Goal: Information Seeking & Learning: Find specific fact

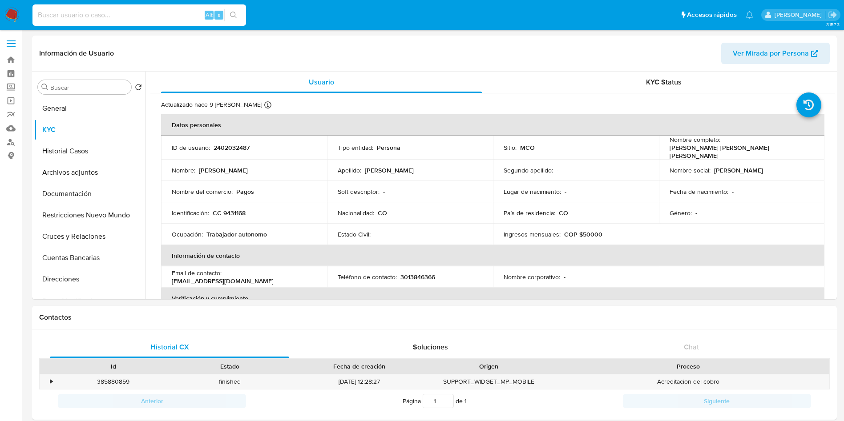
select select "10"
type input "599330587"
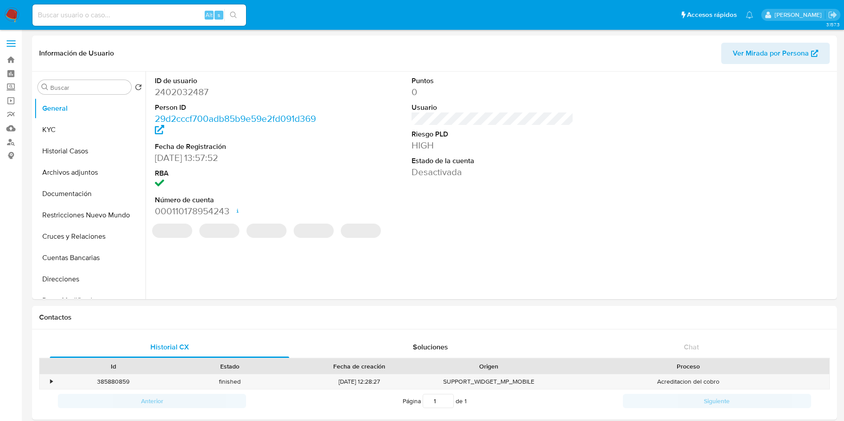
select select "10"
click at [584, 231] on div "REGULATED REGULATED MCO SUPERFINANCIERA Evaluation Result COMPLIES User Regulat…" at bounding box center [492, 235] width 684 height 13
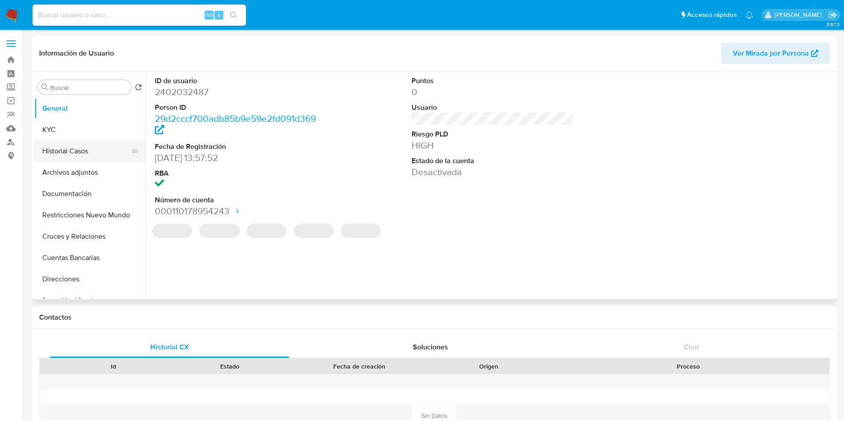
select select "10"
click at [69, 153] on button "Historial Casos" at bounding box center [86, 151] width 104 height 21
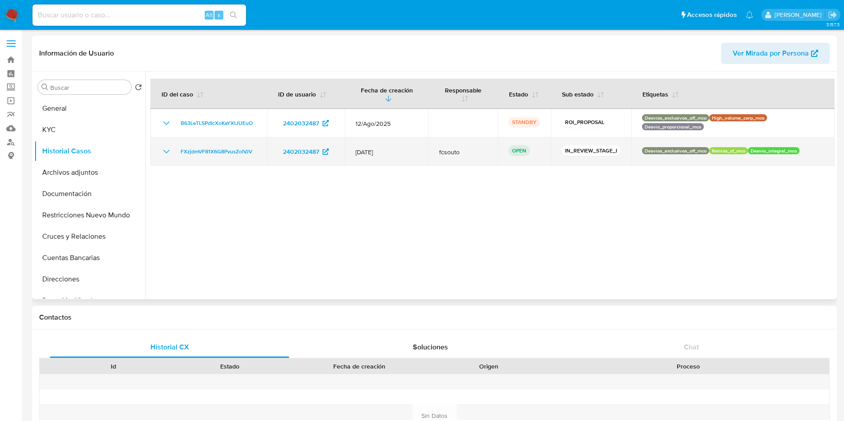
click at [165, 150] on icon "Mostrar/Ocultar" at bounding box center [166, 151] width 11 height 11
click at [165, 151] on icon "Mostrar/Ocultar" at bounding box center [166, 151] width 11 height 11
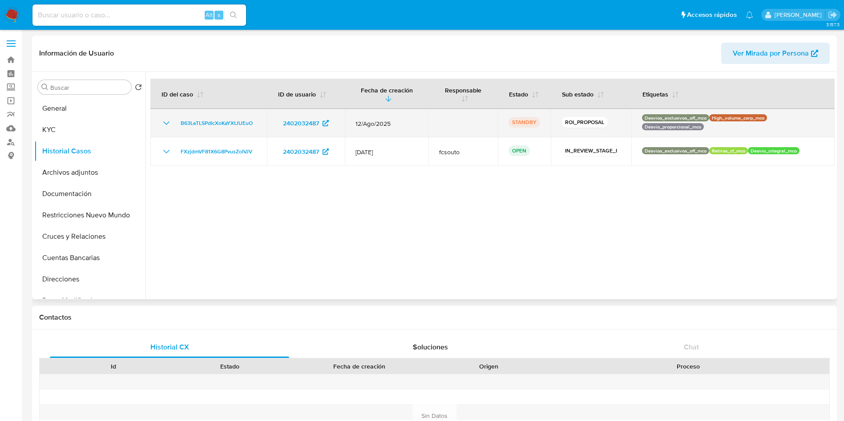
click at [168, 115] on td "B63LeTLSPdIcXoKaYXtJUEuO" at bounding box center [208, 123] width 117 height 28
click at [168, 121] on icon "Mostrar/Ocultar" at bounding box center [166, 123] width 11 height 11
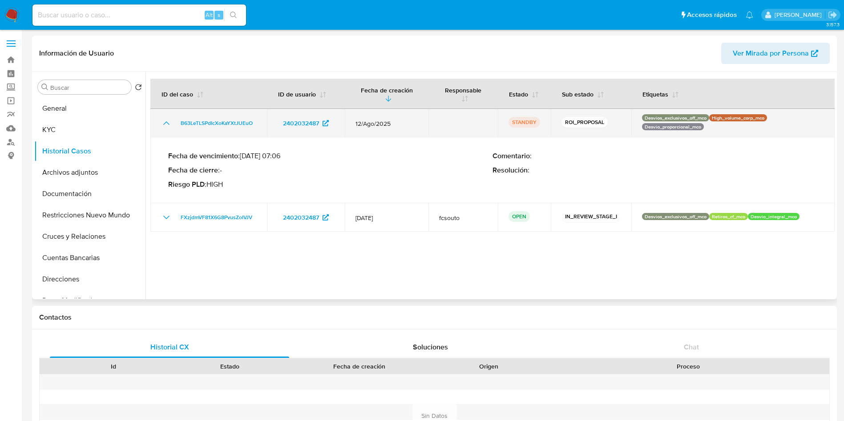
click at [168, 121] on icon "Mostrar/Ocultar" at bounding box center [166, 123] width 11 height 11
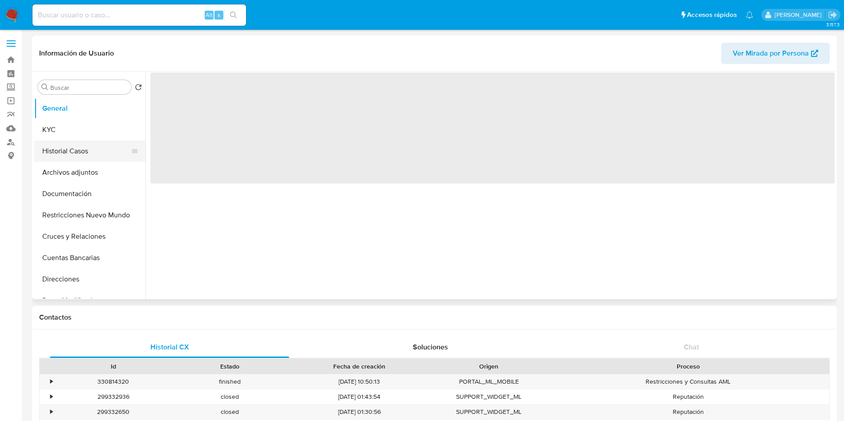
click at [53, 147] on button "Historial Casos" at bounding box center [86, 151] width 104 height 21
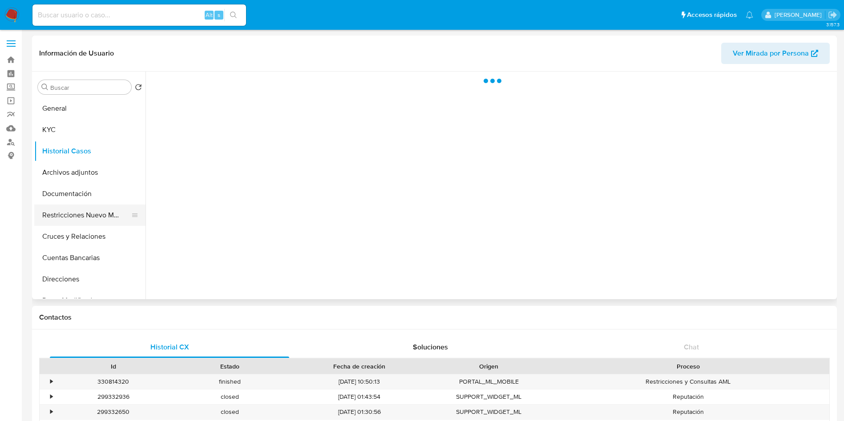
select select "10"
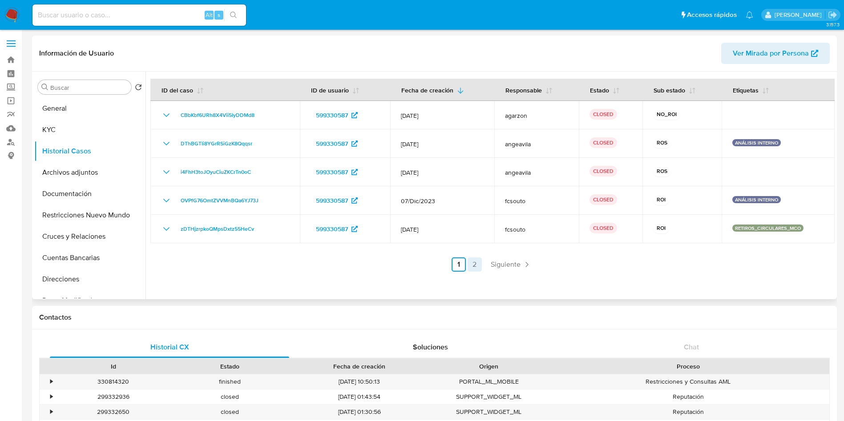
click at [480, 266] on link "2" at bounding box center [475, 265] width 14 height 14
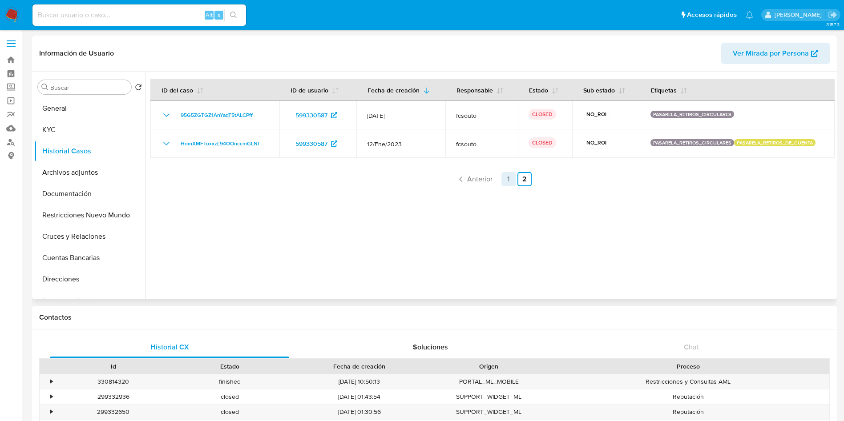
click at [505, 180] on link "1" at bounding box center [508, 179] width 14 height 14
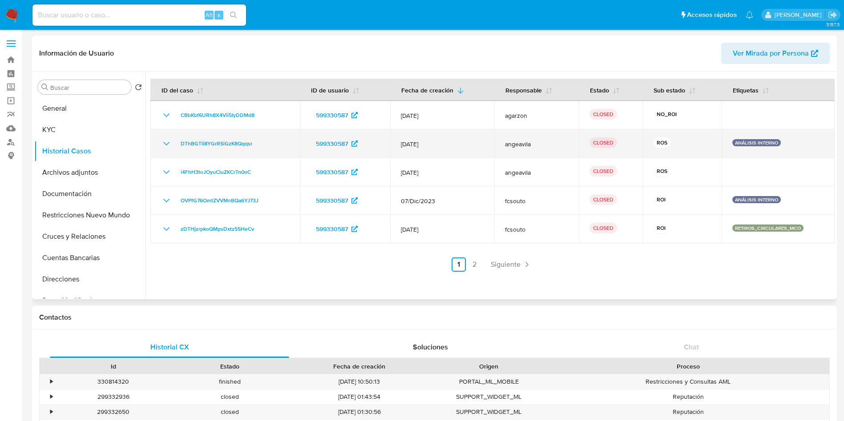
click at [165, 141] on icon "Mostrar/Ocultar" at bounding box center [166, 143] width 11 height 11
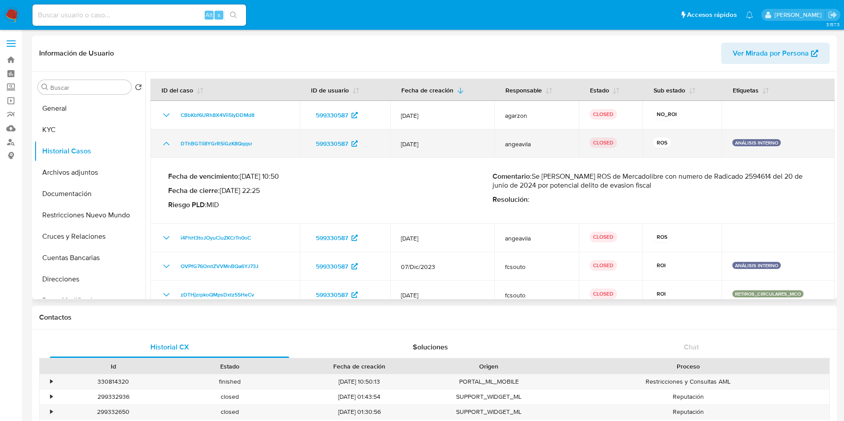
click at [165, 141] on icon "Mostrar/Ocultar" at bounding box center [166, 143] width 11 height 11
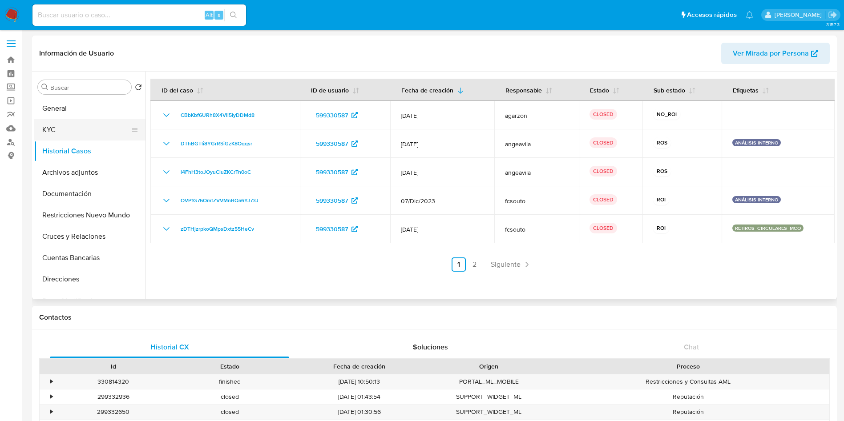
click at [64, 125] on button "KYC" at bounding box center [86, 129] width 104 height 21
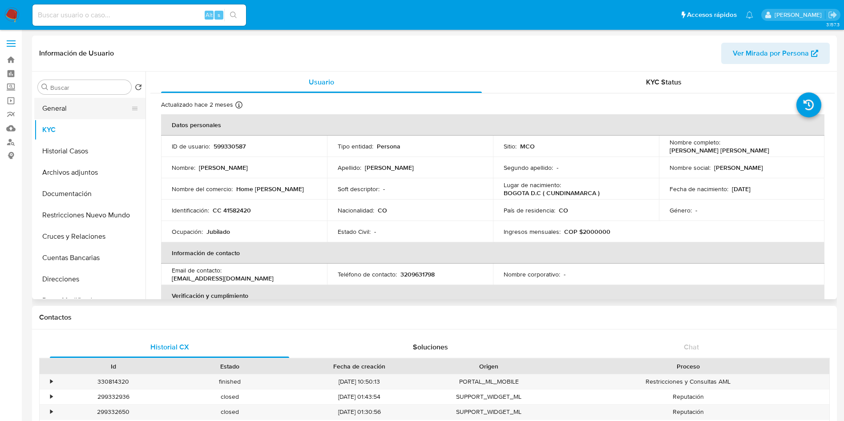
click at [64, 113] on button "General" at bounding box center [86, 108] width 104 height 21
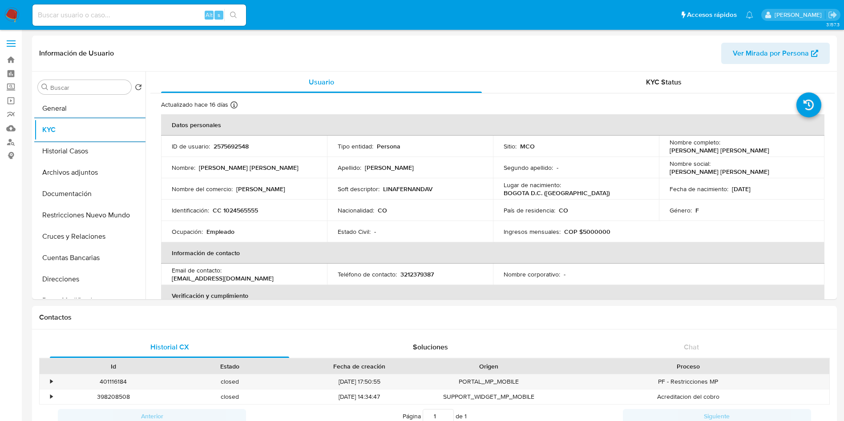
select select "10"
click at [7, 12] on img at bounding box center [11, 15] width 15 height 15
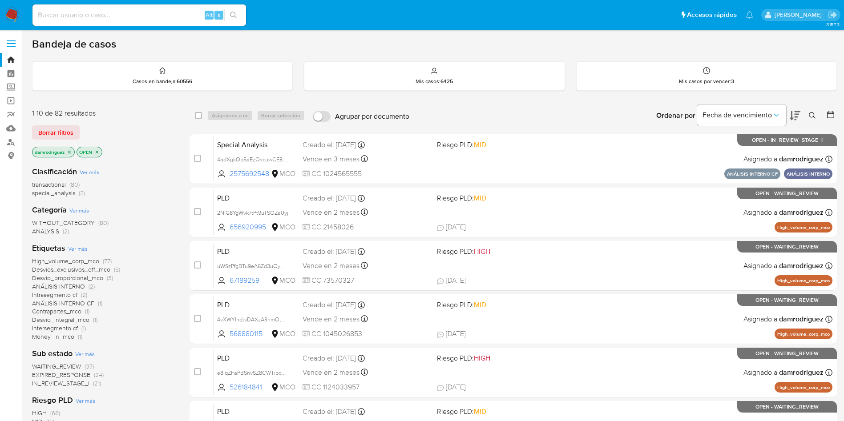
click at [795, 113] on icon at bounding box center [795, 115] width 11 height 11
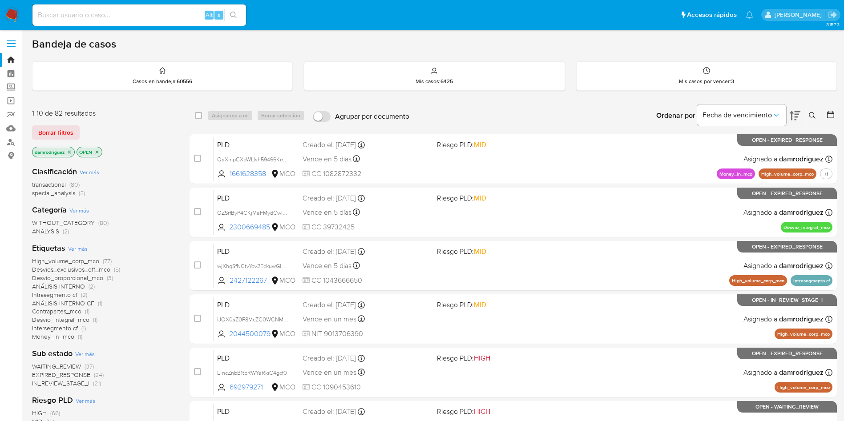
click at [423, 41] on div "Bandeja de casos" at bounding box center [434, 43] width 805 height 13
click at [796, 118] on icon at bounding box center [795, 115] width 11 height 11
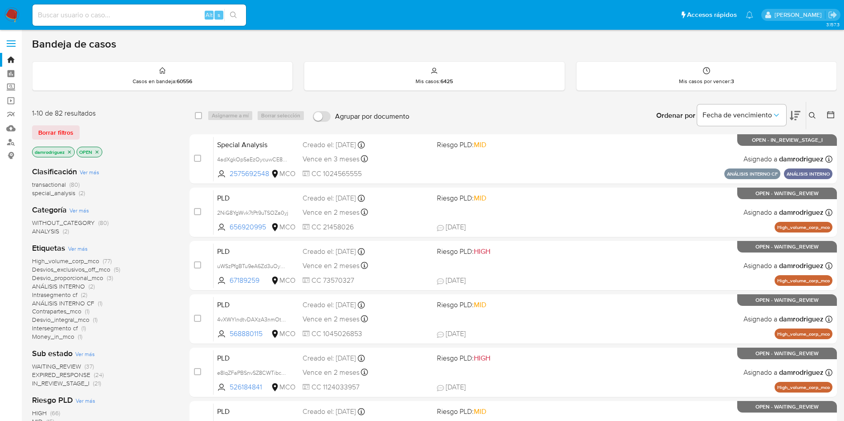
click at [796, 118] on icon at bounding box center [795, 115] width 11 height 11
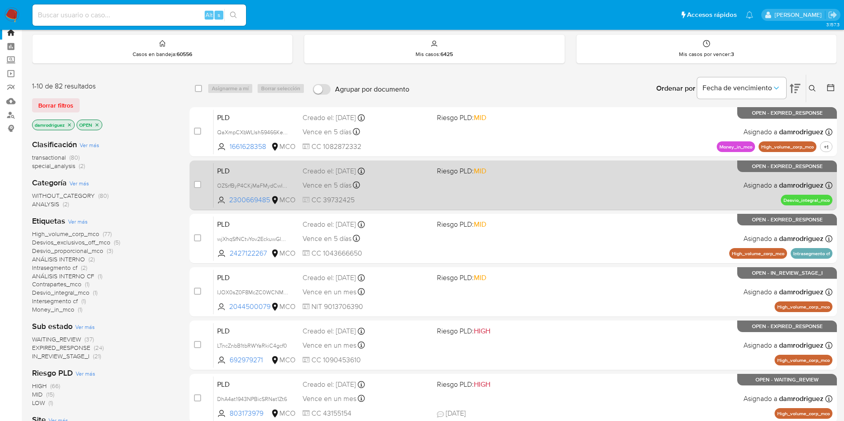
scroll to position [67, 0]
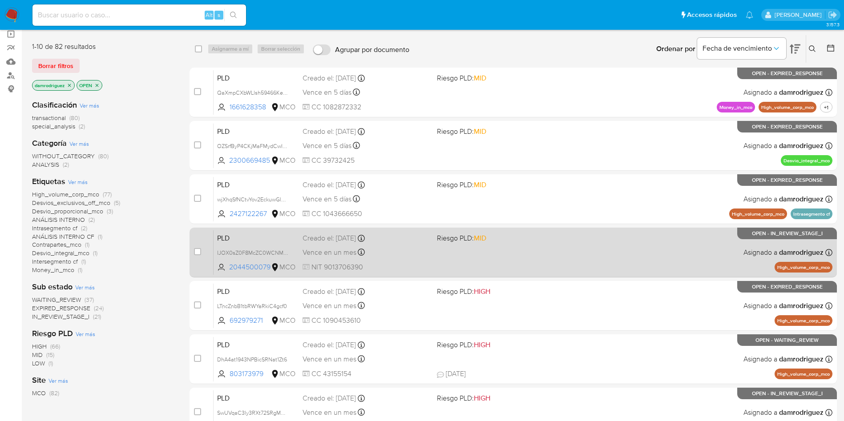
click at [286, 234] on span "PLD" at bounding box center [256, 238] width 78 height 12
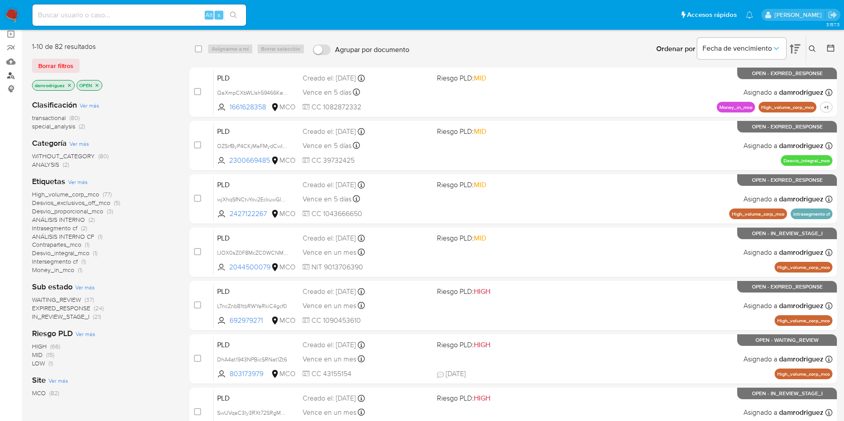
click at [9, 75] on link "Buscador de personas" at bounding box center [53, 76] width 106 height 14
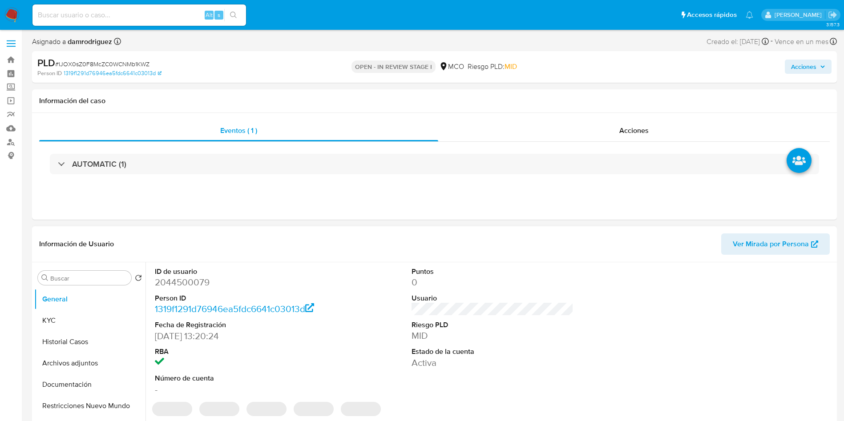
select select "10"
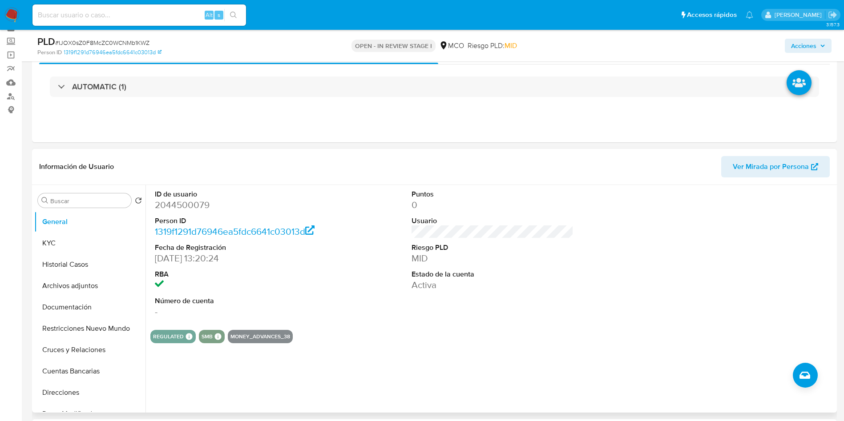
scroll to position [67, 0]
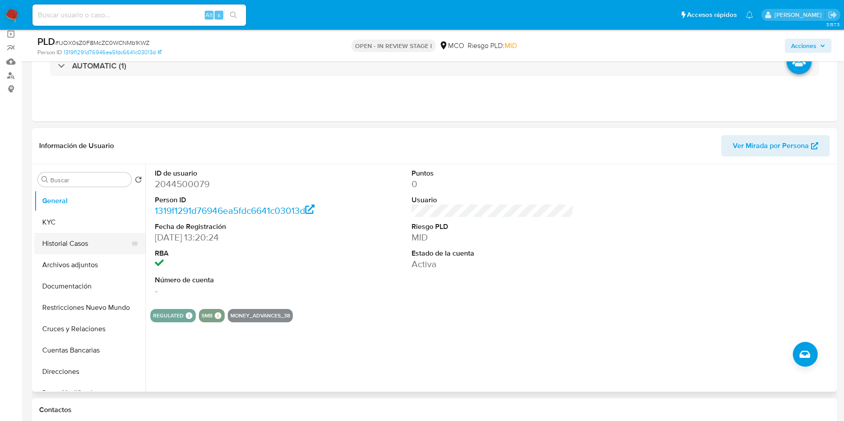
click at [89, 237] on button "Historial Casos" at bounding box center [86, 243] width 104 height 21
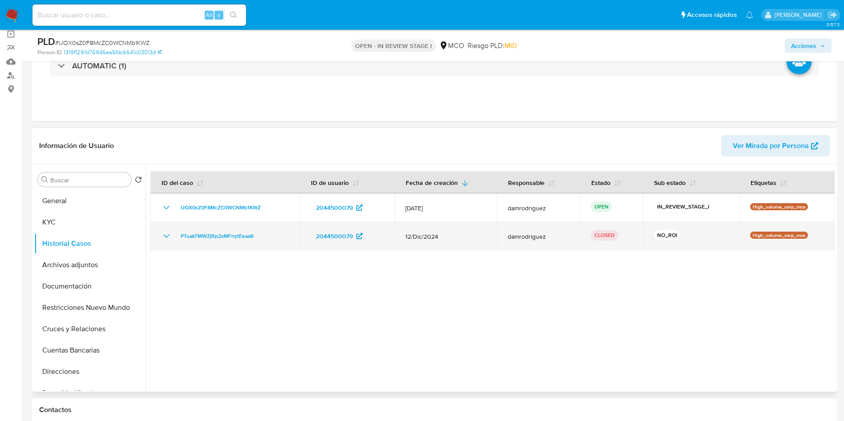
click at [166, 235] on icon "Mostrar/Ocultar" at bounding box center [166, 236] width 11 height 11
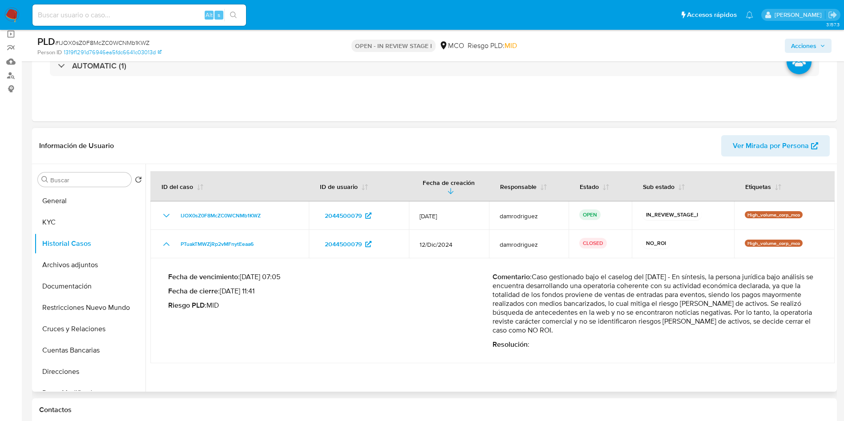
scroll to position [133, 0]
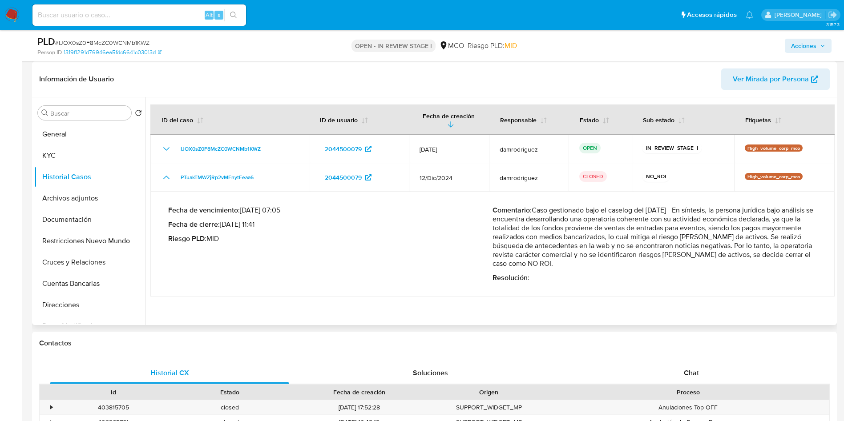
drag, startPoint x: 589, startPoint y: 218, endPoint x: 772, endPoint y: 258, distance: 186.9
click at [771, 258] on p "Comentario : Caso gestionado bajo el caselog del [DATE] - En síntesis, la perso…" at bounding box center [654, 237] width 324 height 62
click at [554, 279] on p "Resolución :" at bounding box center [654, 278] width 324 height 9
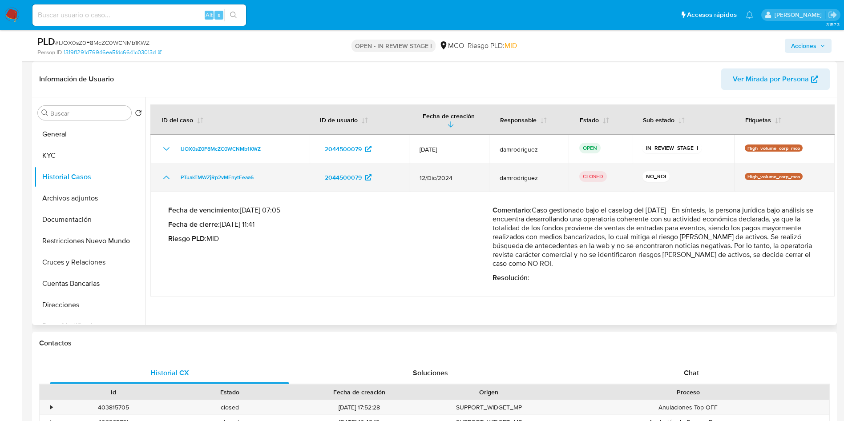
click at [164, 178] on icon "Mostrar/Ocultar" at bounding box center [166, 178] width 6 height 4
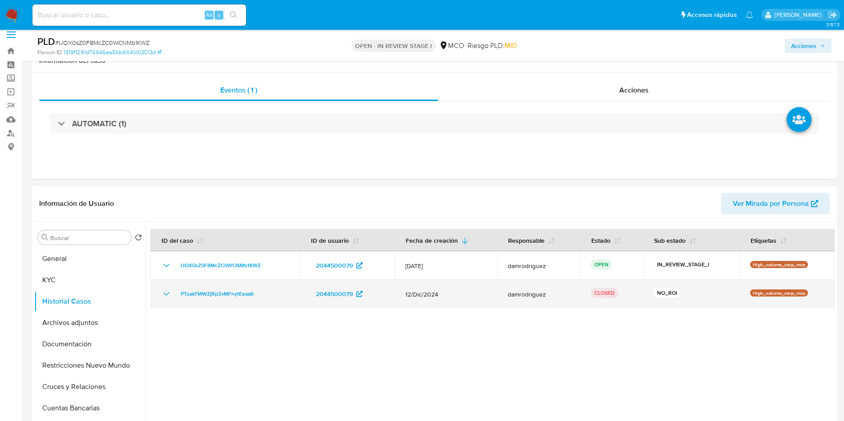
scroll to position [0, 0]
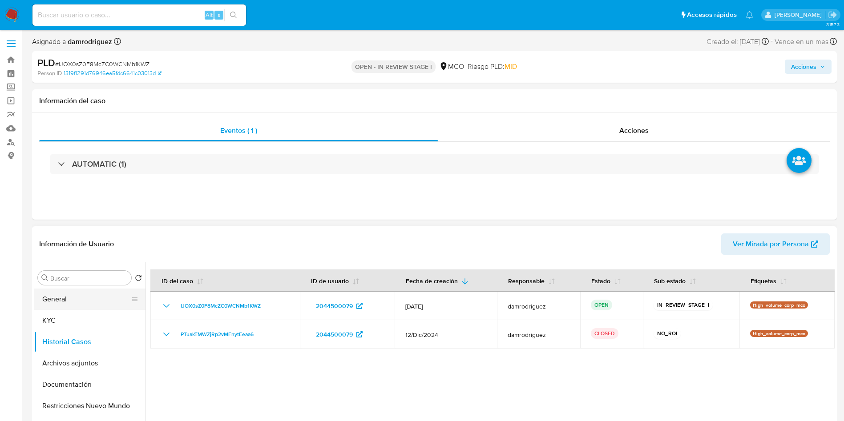
click at [72, 307] on button "General" at bounding box center [86, 299] width 104 height 21
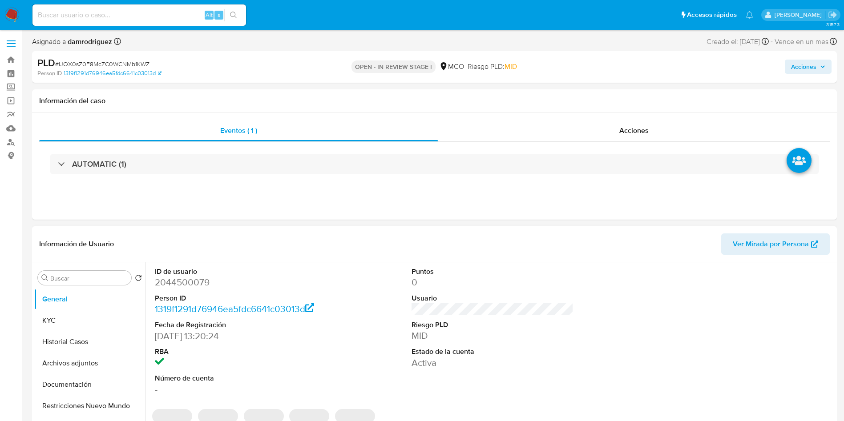
click at [174, 281] on dd "2044500079" at bounding box center [236, 282] width 162 height 12
copy dd "2044500079"
click at [192, 280] on dd "2044500079" at bounding box center [236, 282] width 162 height 12
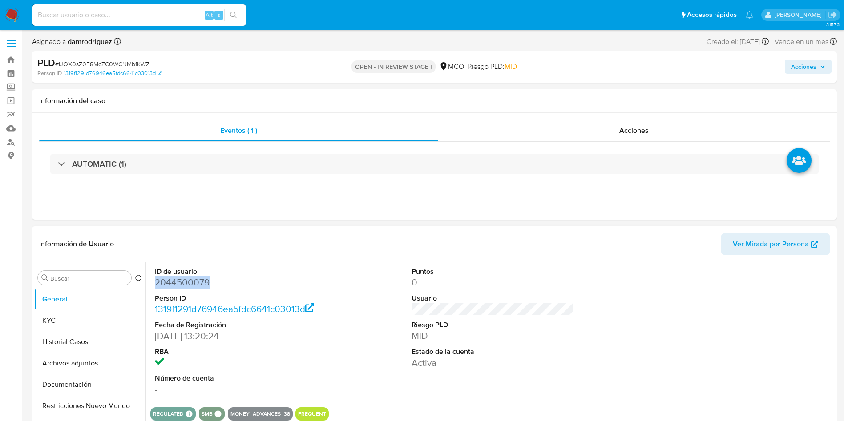
click at [192, 280] on dd "2044500079" at bounding box center [236, 282] width 162 height 12
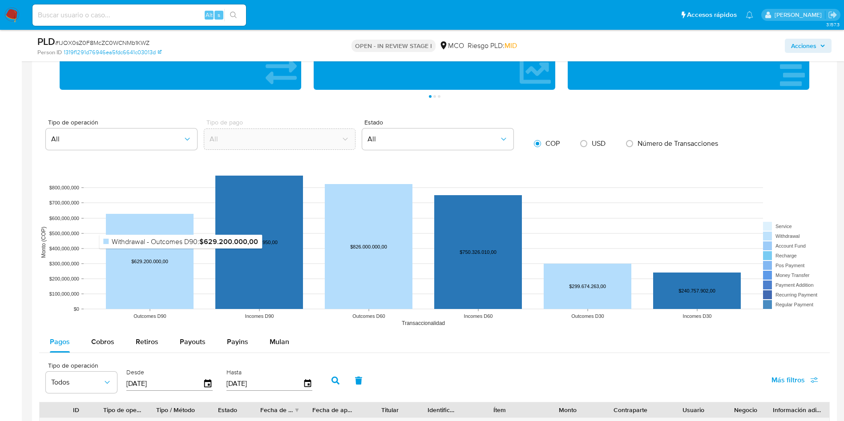
scroll to position [801, 0]
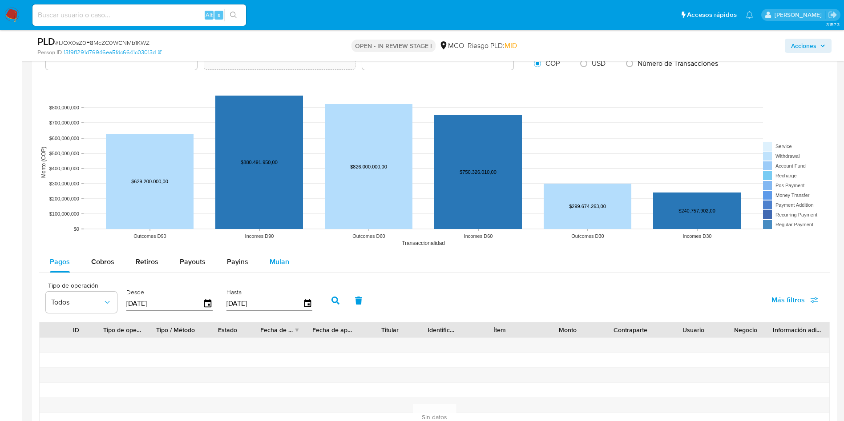
click at [281, 262] on span "Mulan" at bounding box center [280, 262] width 20 height 10
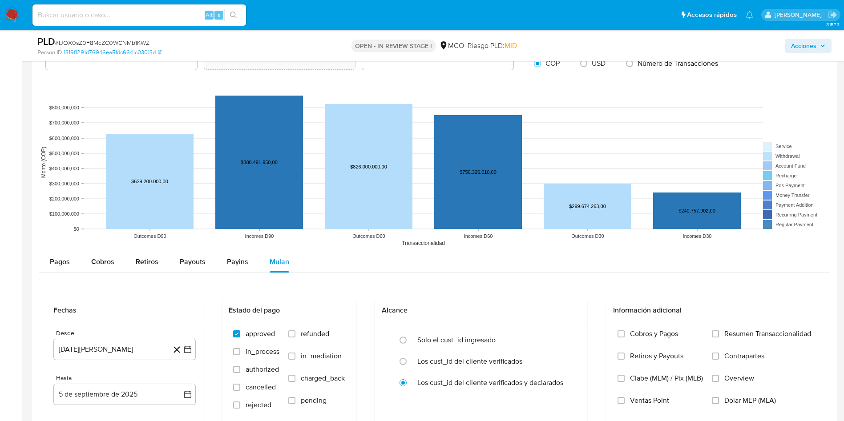
scroll to position [934, 0]
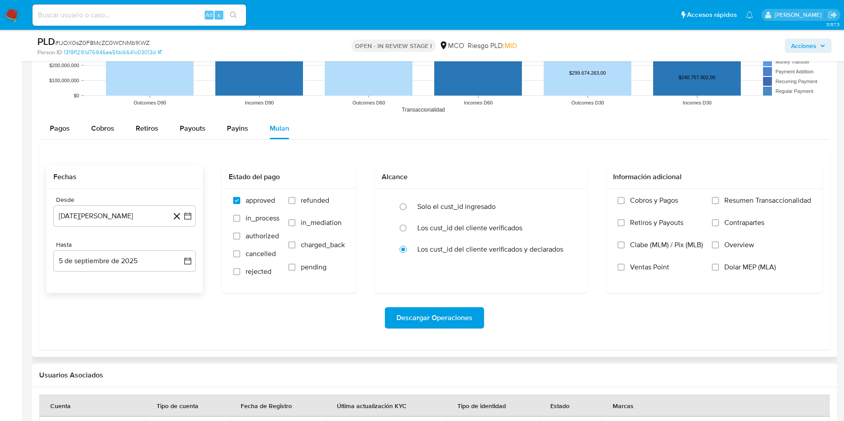
click at [136, 204] on div "Desde 5 de agosto de 2024 5-08-2024" at bounding box center [124, 211] width 142 height 31
click at [133, 220] on button "5 de agosto de 2024" at bounding box center [124, 216] width 142 height 21
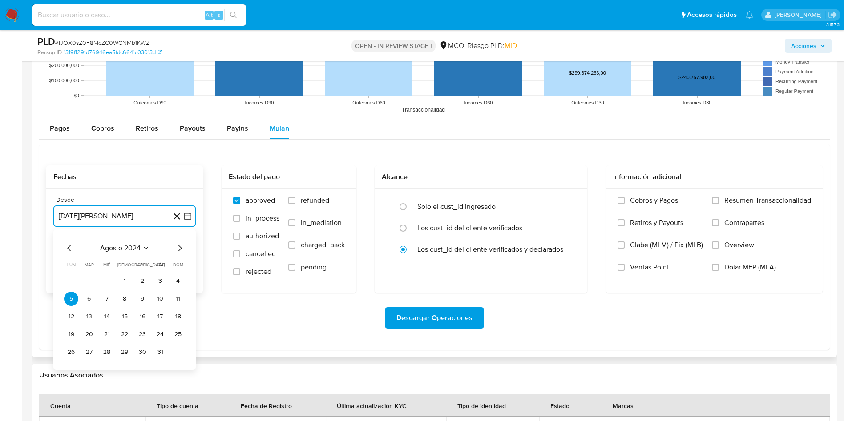
click at [179, 249] on icon "Mes siguiente" at bounding box center [179, 248] width 11 height 11
click at [122, 297] on button "5" at bounding box center [124, 299] width 14 height 14
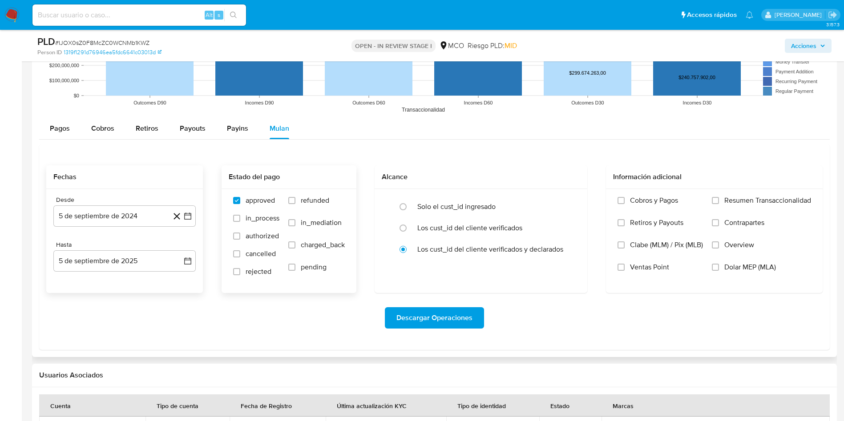
click at [324, 202] on span "refunded" at bounding box center [315, 200] width 28 height 9
click at [295, 202] on input "refunded" at bounding box center [291, 200] width 7 height 7
checkbox input "true"
click at [311, 247] on span "charged_back" at bounding box center [323, 245] width 44 height 9
click at [295, 247] on input "charged_back" at bounding box center [291, 245] width 7 height 7
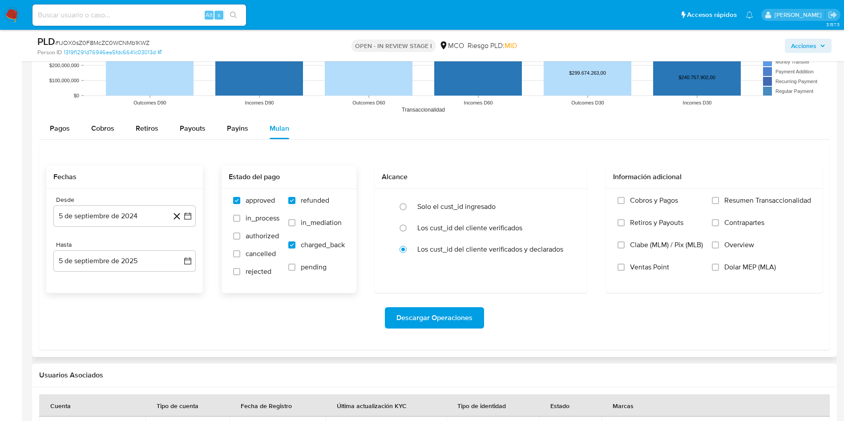
checkbox input "true"
click at [257, 274] on span "rejected" at bounding box center [259, 271] width 26 height 9
click at [240, 274] on input "rejected" at bounding box center [236, 271] width 7 height 7
checkbox input "true"
click at [430, 318] on span "Descargar Operaciones" at bounding box center [434, 318] width 76 height 20
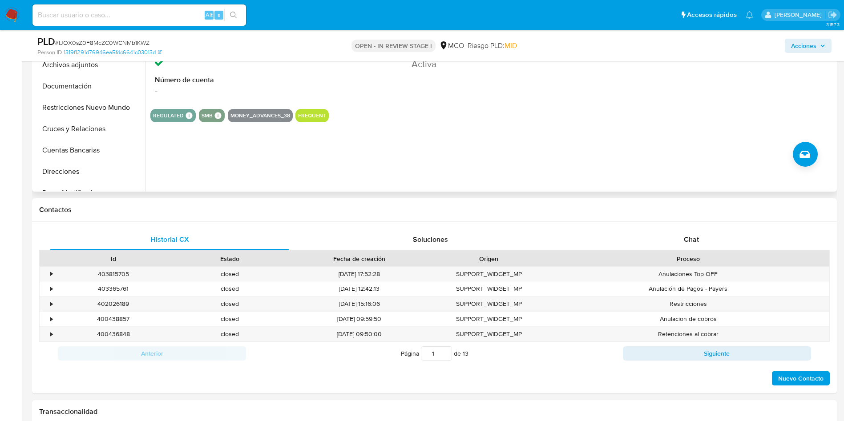
scroll to position [67, 0]
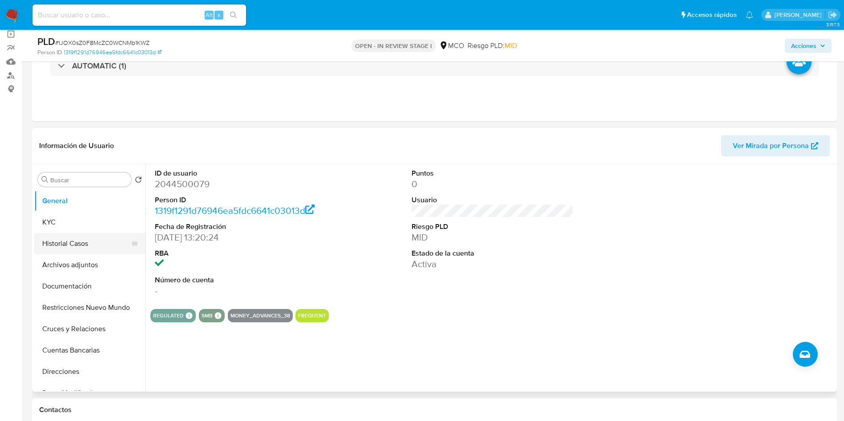
click at [56, 247] on button "Historial Casos" at bounding box center [86, 243] width 104 height 21
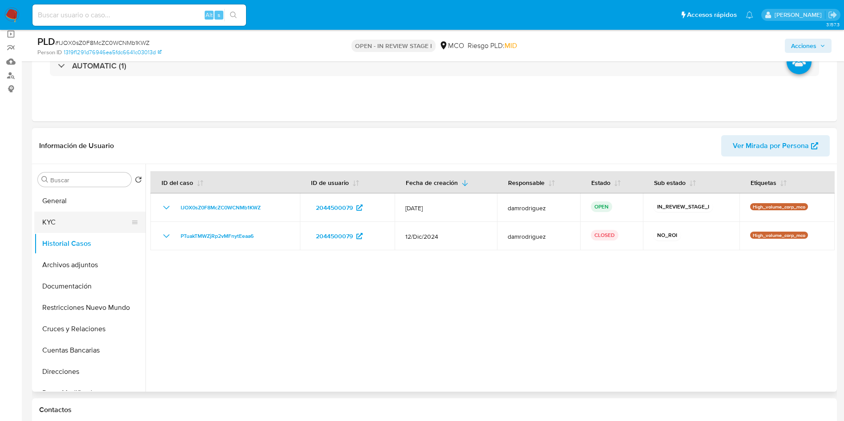
drag, startPoint x: 83, startPoint y: 238, endPoint x: 75, endPoint y: 223, distance: 16.9
click at [83, 238] on button "Historial Casos" at bounding box center [89, 243] width 111 height 21
click at [74, 222] on button "KYC" at bounding box center [86, 222] width 104 height 21
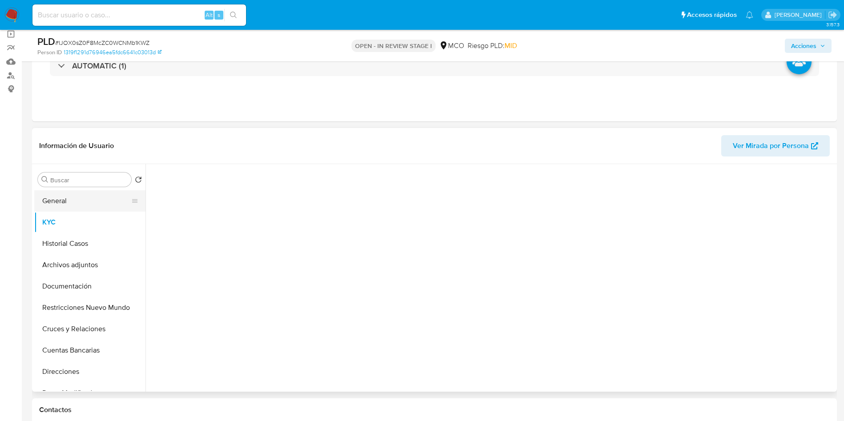
click at [75, 213] on button "KYC" at bounding box center [89, 222] width 111 height 21
click at [78, 203] on button "General" at bounding box center [86, 200] width 104 height 21
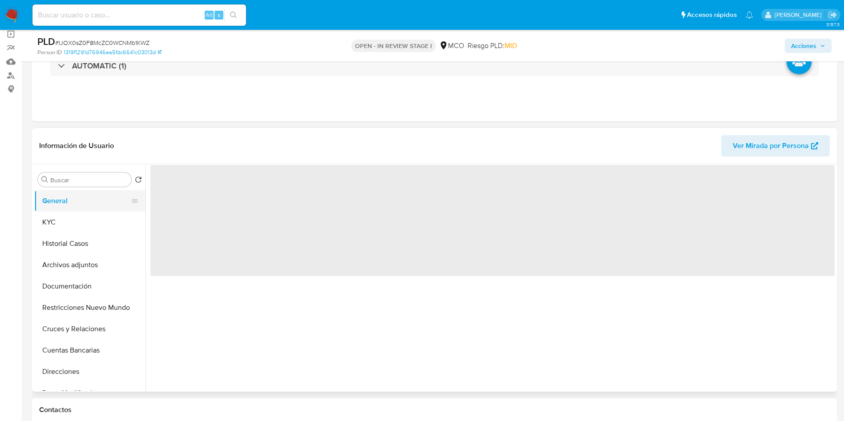
click at [79, 203] on button "General" at bounding box center [86, 200] width 104 height 21
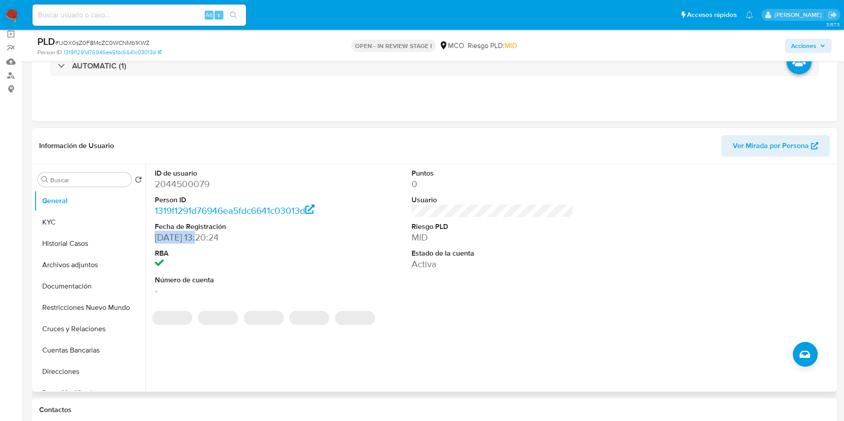
drag, startPoint x: 153, startPoint y: 240, endPoint x: 199, endPoint y: 238, distance: 46.3
click at [199, 238] on div "ID de usuario 2044500079 Person ID 1319f1291d76946ea5fdc6641c03013d Fecha de Re…" at bounding box center [235, 233] width 171 height 138
copy dd "19/10/2024"
click at [64, 227] on button "KYC" at bounding box center [86, 222] width 104 height 21
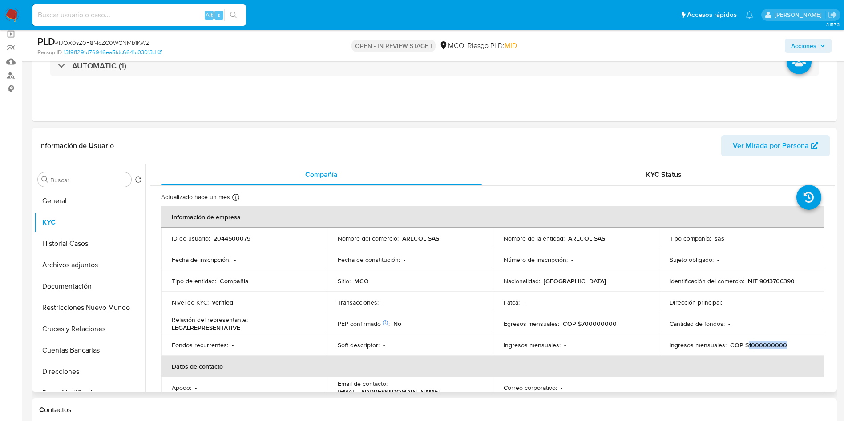
drag, startPoint x: 781, startPoint y: 347, endPoint x: 743, endPoint y: 343, distance: 38.5
click at [743, 343] on div "Ingresos mensuales : COP $1000000000" at bounding box center [742, 345] width 145 height 8
copy p "1000000000"
drag, startPoint x: 617, startPoint y: 324, endPoint x: 578, endPoint y: 328, distance: 39.4
click at [578, 328] on div "Egresos mensuales : COP $700000000" at bounding box center [576, 324] width 145 height 8
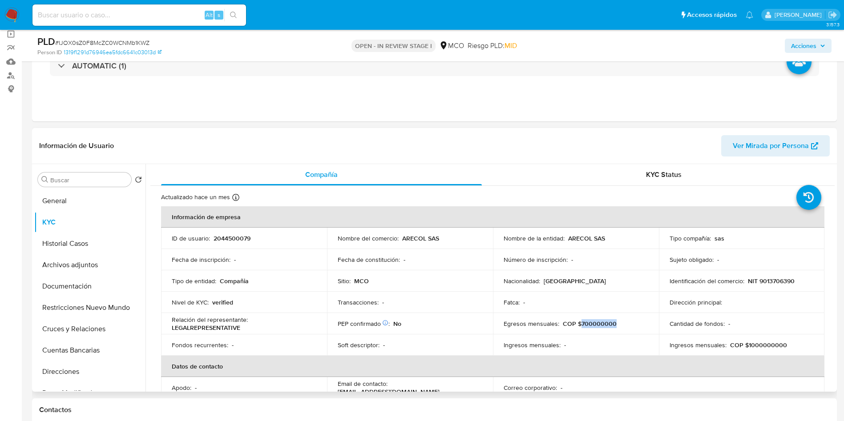
copy p "700000000"
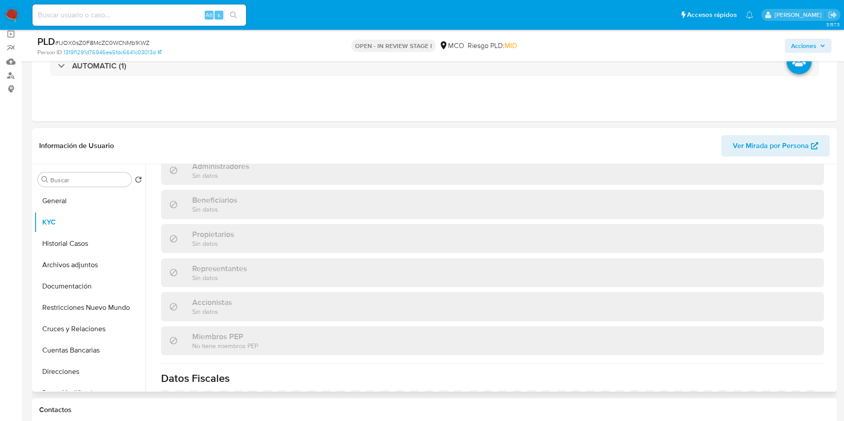
scroll to position [583, 0]
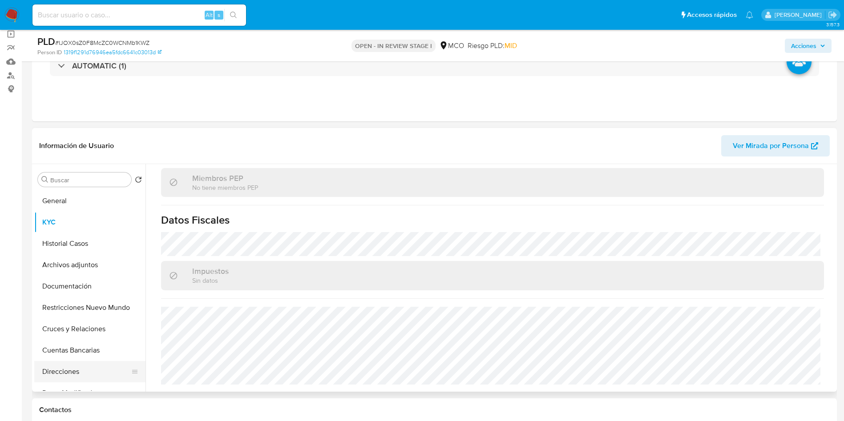
click at [73, 373] on button "Direcciones" at bounding box center [86, 371] width 104 height 21
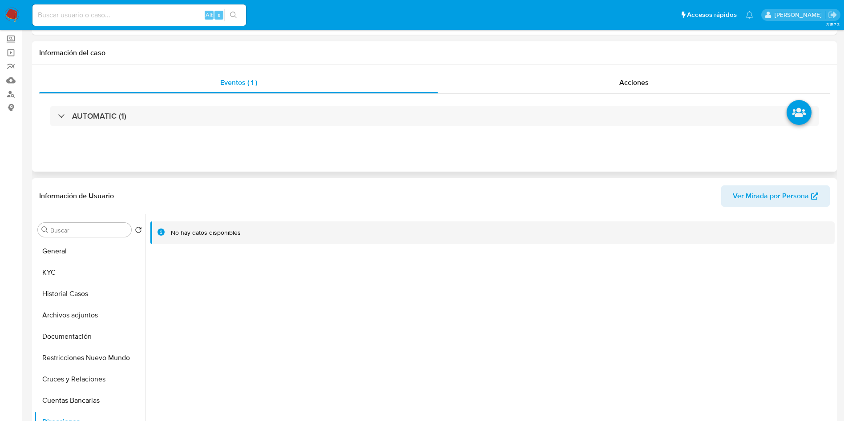
scroll to position [0, 0]
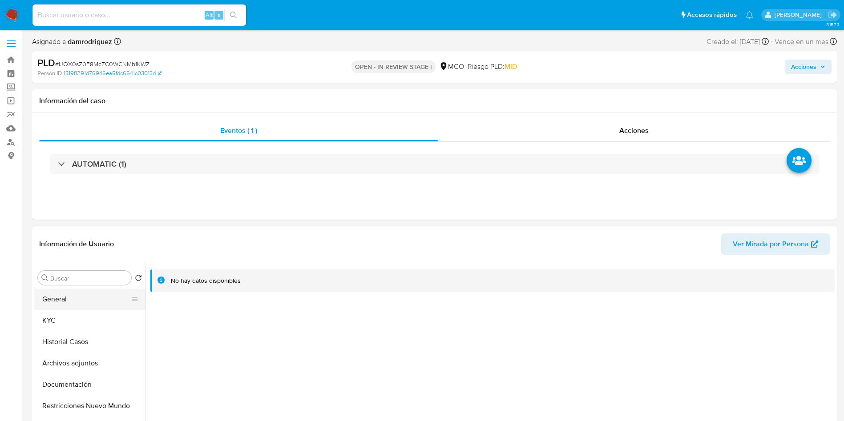
click at [67, 294] on button "General" at bounding box center [86, 299] width 104 height 21
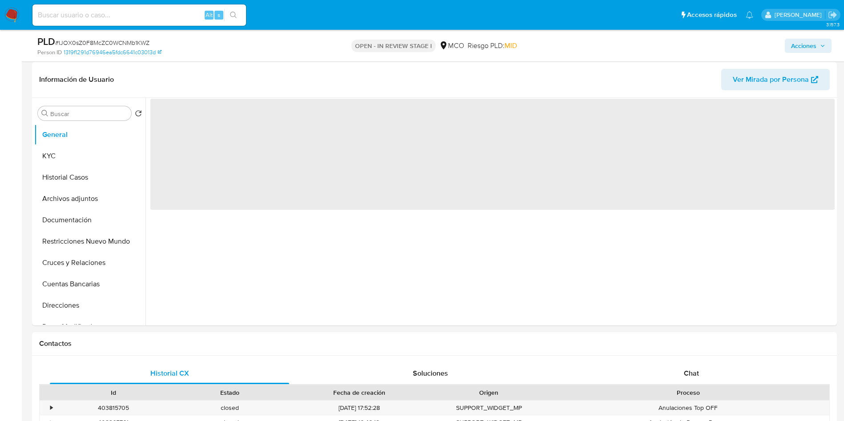
scroll to position [133, 0]
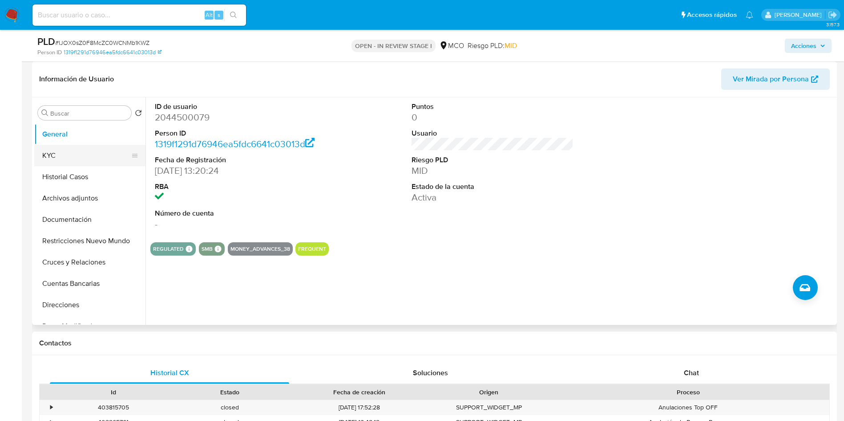
click at [81, 158] on button "KYC" at bounding box center [86, 155] width 104 height 21
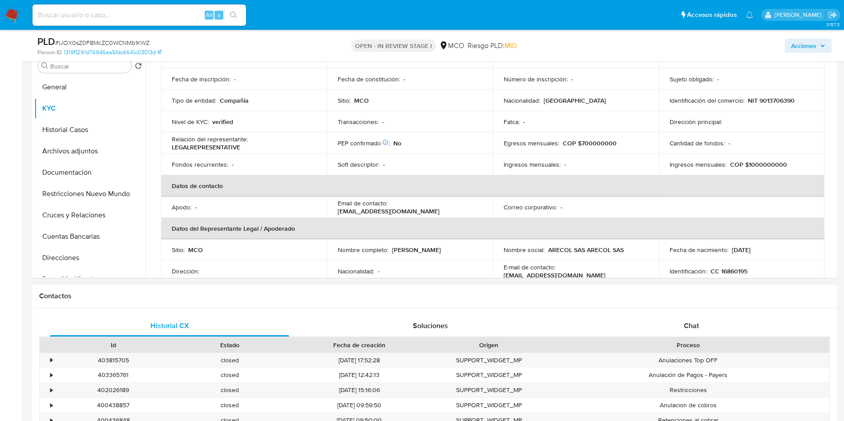
scroll to position [200, 0]
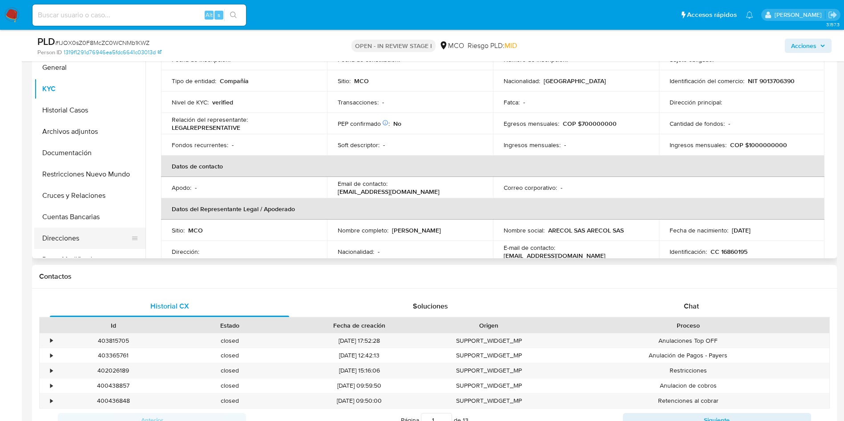
click at [74, 229] on button "Direcciones" at bounding box center [86, 238] width 104 height 21
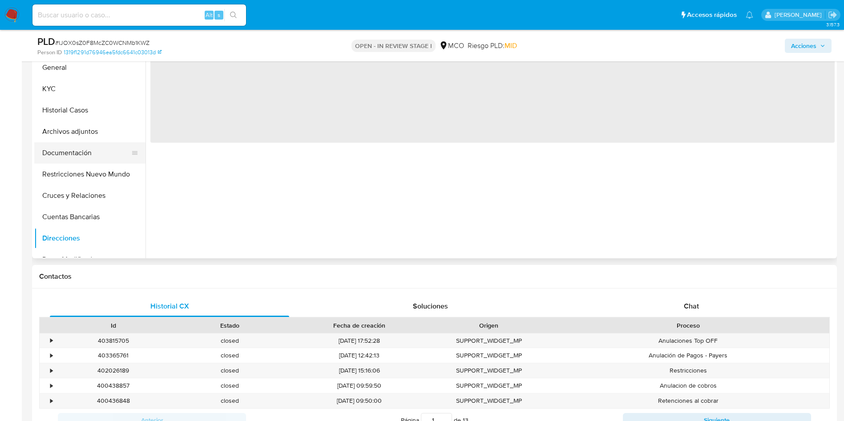
scroll to position [0, 0]
click at [71, 145] on button "Documentación" at bounding box center [86, 152] width 104 height 21
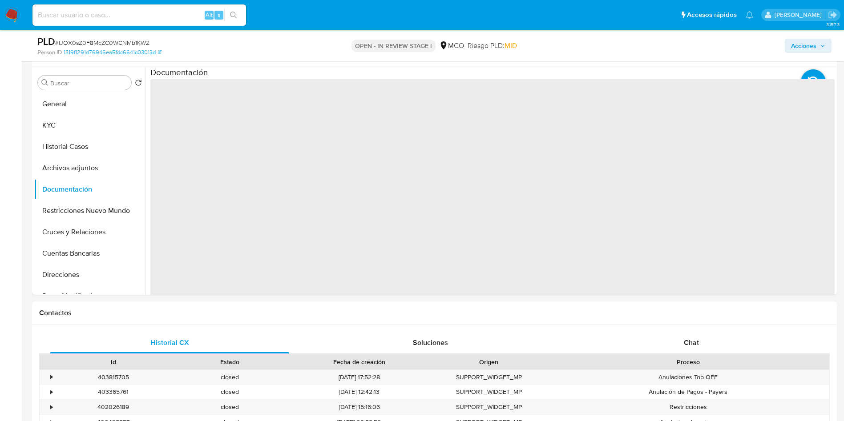
scroll to position [133, 0]
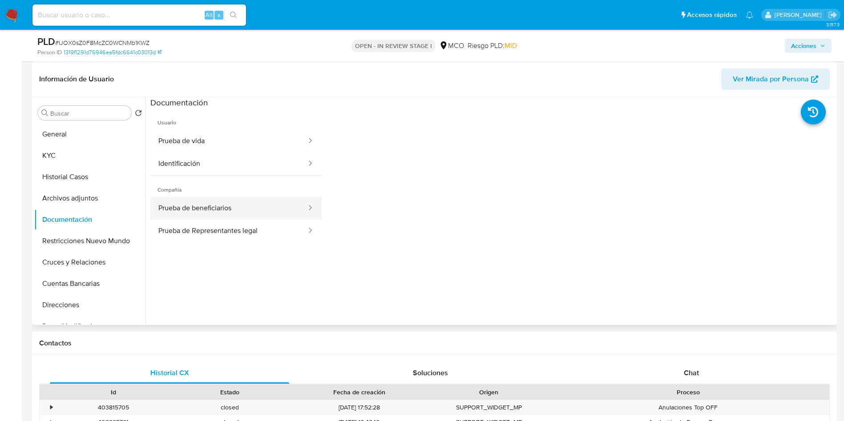
click at [218, 214] on button "Prueba de beneficiarios" at bounding box center [228, 208] width 157 height 23
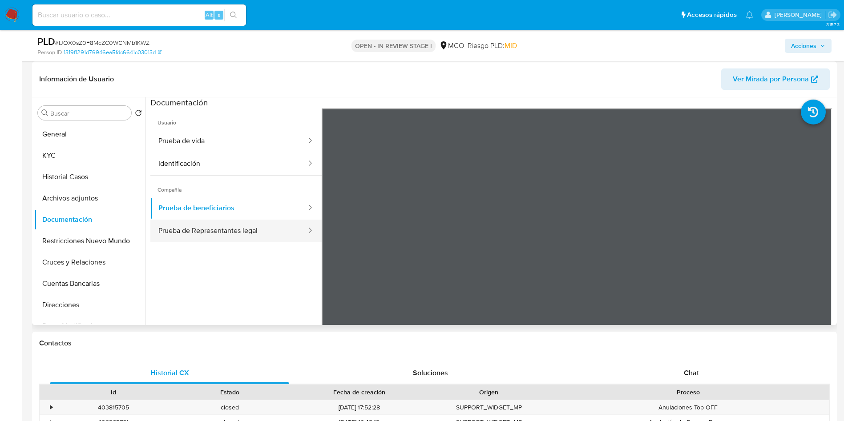
click at [248, 226] on button "Prueba de Representantes legal" at bounding box center [228, 231] width 157 height 23
click at [265, 226] on button "Prueba de Representantes legal" at bounding box center [228, 231] width 157 height 23
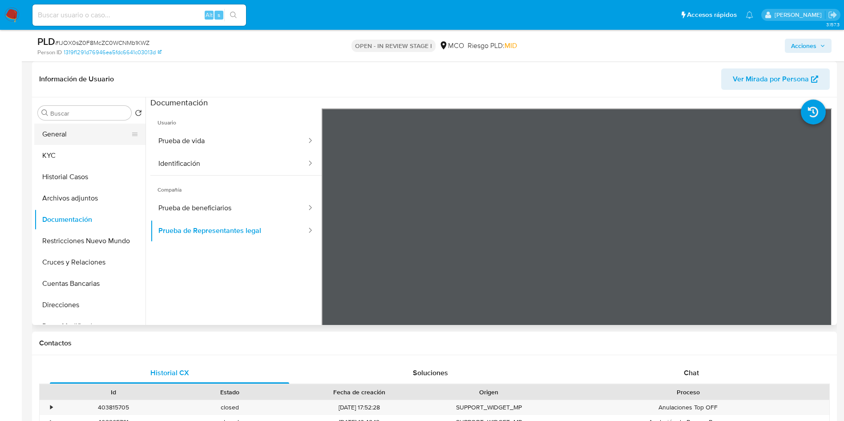
click at [44, 133] on button "General" at bounding box center [86, 134] width 104 height 21
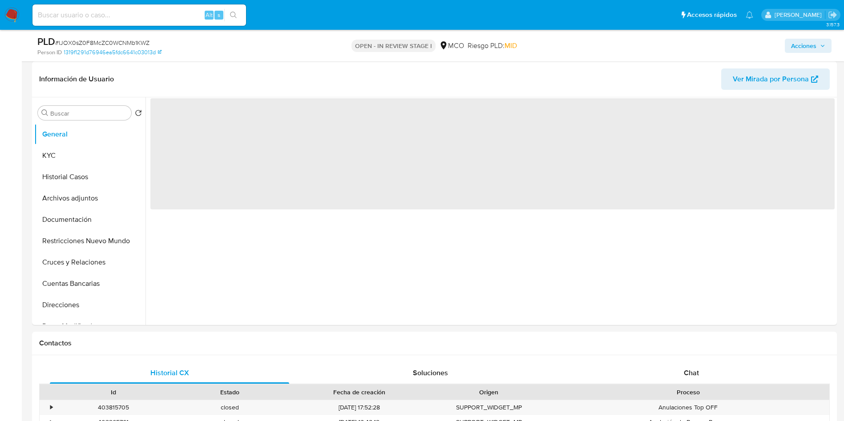
drag, startPoint x: 3, startPoint y: 176, endPoint x: 29, endPoint y: 185, distance: 27.3
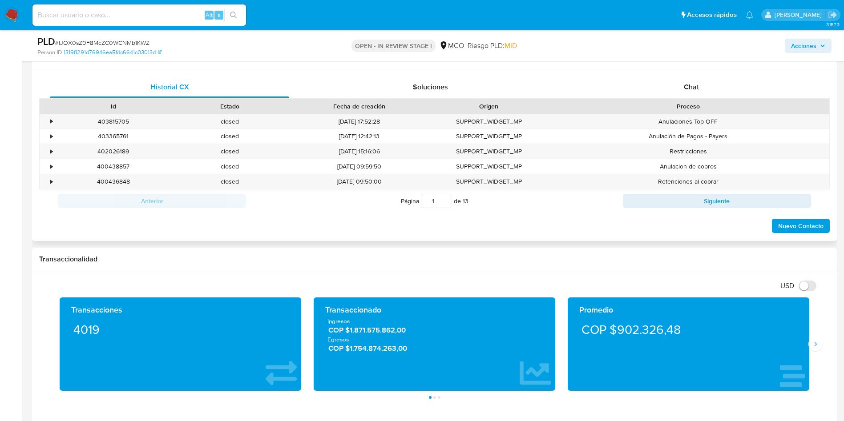
scroll to position [334, 0]
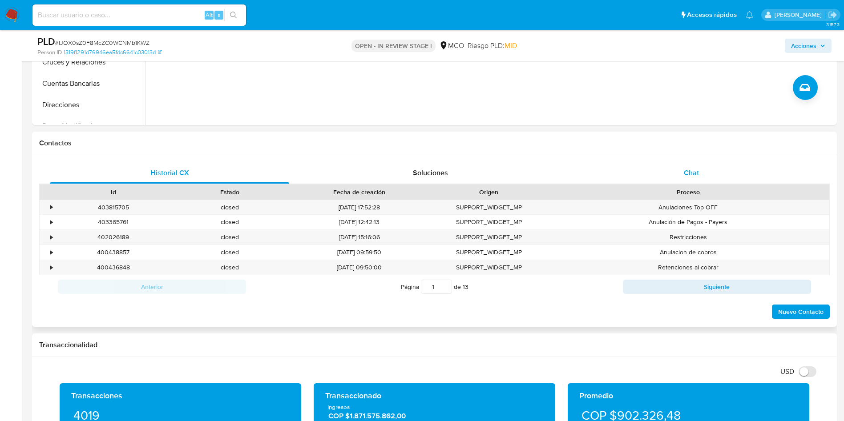
click at [693, 178] on div "Chat" at bounding box center [691, 172] width 239 height 21
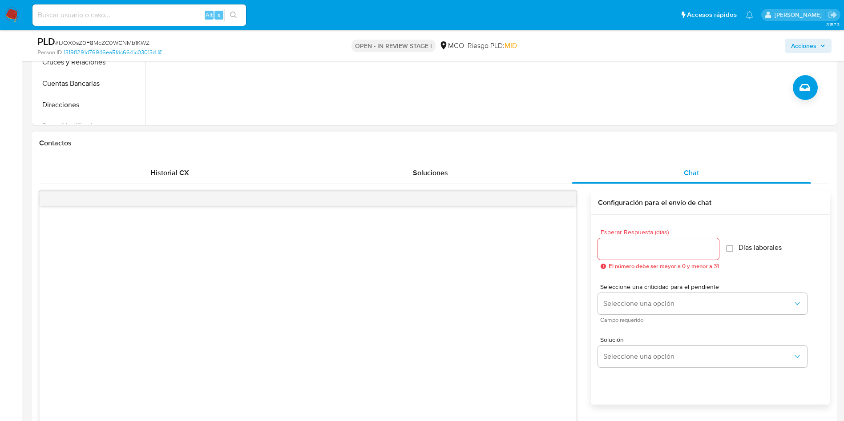
click at [641, 242] on div at bounding box center [658, 248] width 121 height 21
click at [647, 250] on input "Esperar Respuesta (días)" at bounding box center [658, 249] width 121 height 12
type input "3"
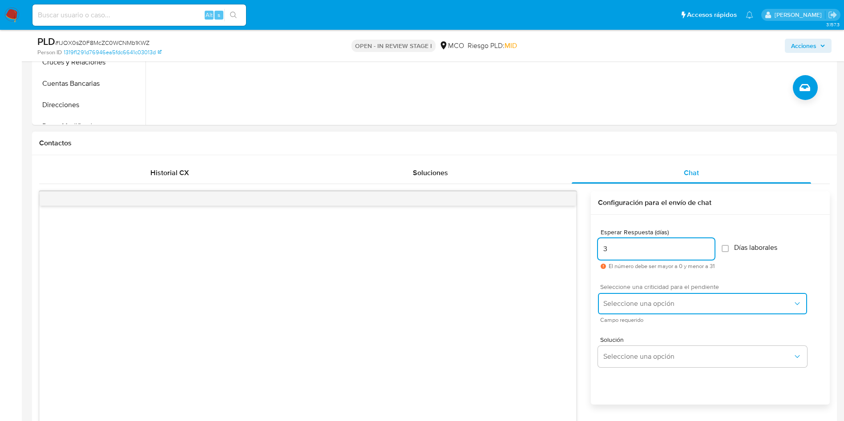
click at [633, 304] on span "Seleccione una opción" at bounding box center [698, 303] width 190 height 9
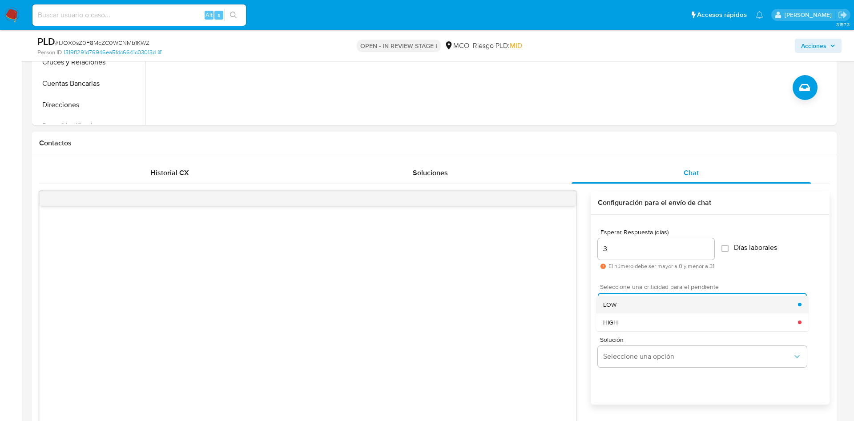
click at [635, 301] on div "LOW" at bounding box center [700, 305] width 195 height 18
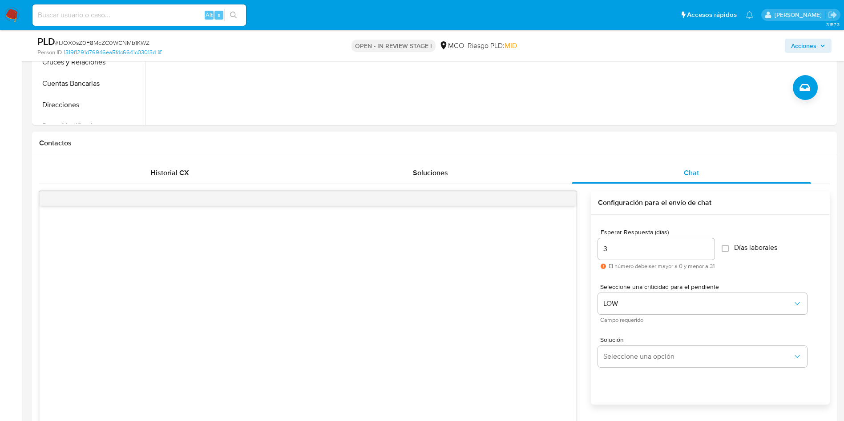
click at [752, 246] on span "Días laborales" at bounding box center [755, 247] width 43 height 9
click at [729, 246] on input "Días laborales" at bounding box center [725, 248] width 7 height 7
checkbox input "true"
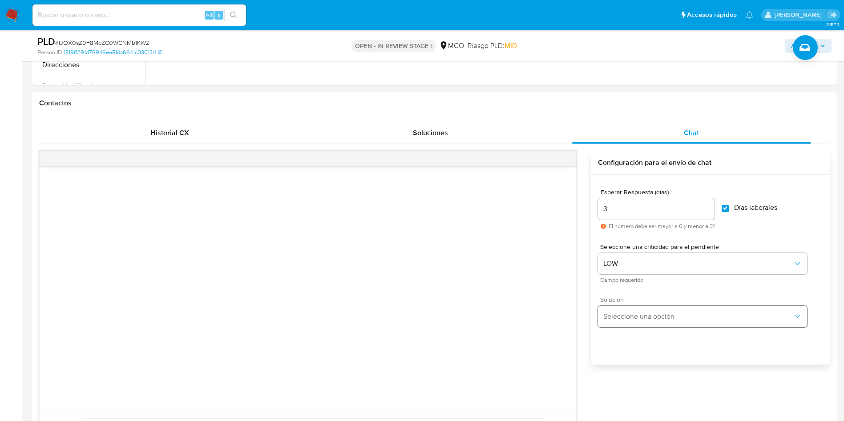
scroll to position [400, 0]
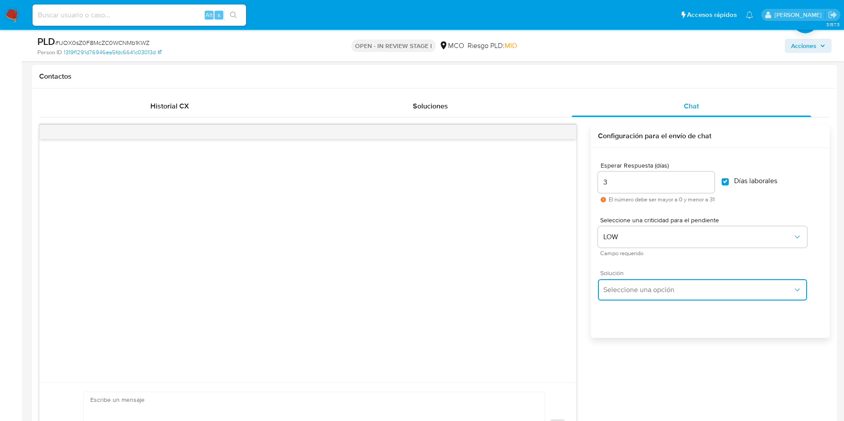
click at [634, 294] on span "Seleccione una opción" at bounding box center [698, 290] width 190 height 9
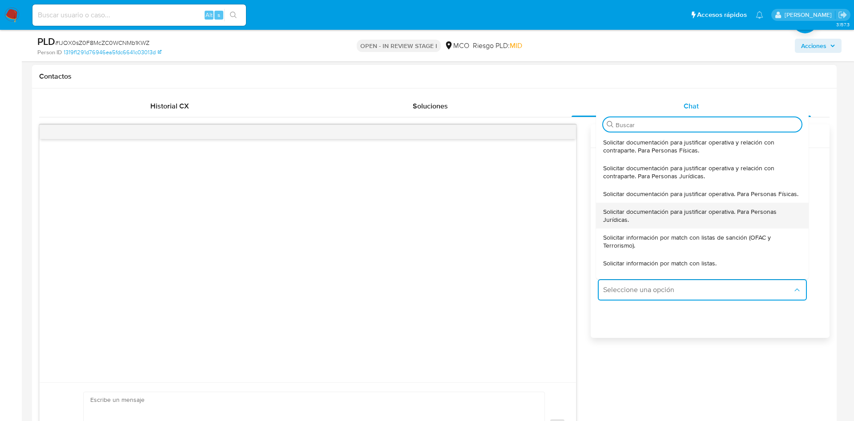
click at [676, 218] on span "Solicitar documentación para justificar operativa. Para Personas Jurídicas." at bounding box center [702, 216] width 198 height 16
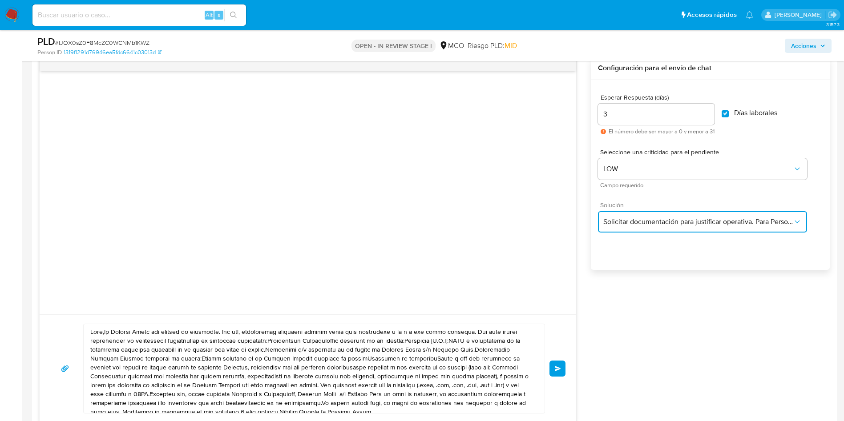
scroll to position [601, 0]
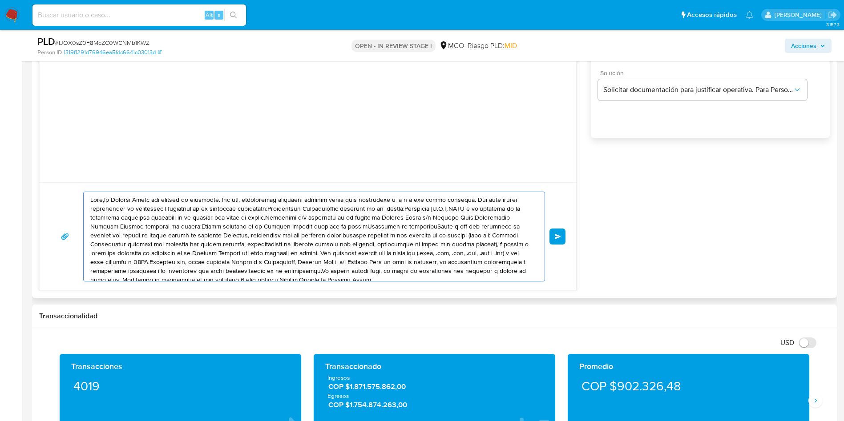
click at [106, 198] on textarea at bounding box center [311, 236] width 443 height 89
click at [105, 201] on textarea at bounding box center [311, 236] width 443 height 89
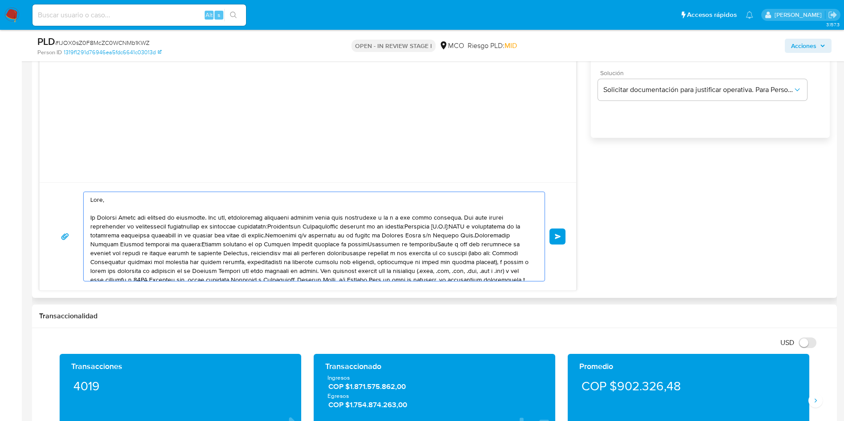
drag, startPoint x: 154, startPoint y: 216, endPoint x: 206, endPoint y: 214, distance: 52.1
click at [202, 214] on textarea at bounding box center [311, 236] width 443 height 89
drag, startPoint x: 254, startPoint y: 218, endPoint x: 464, endPoint y: 218, distance: 209.5
click at [464, 218] on textarea at bounding box center [311, 236] width 443 height 89
drag, startPoint x: 444, startPoint y: 214, endPoint x: 455, endPoint y: 218, distance: 11.3
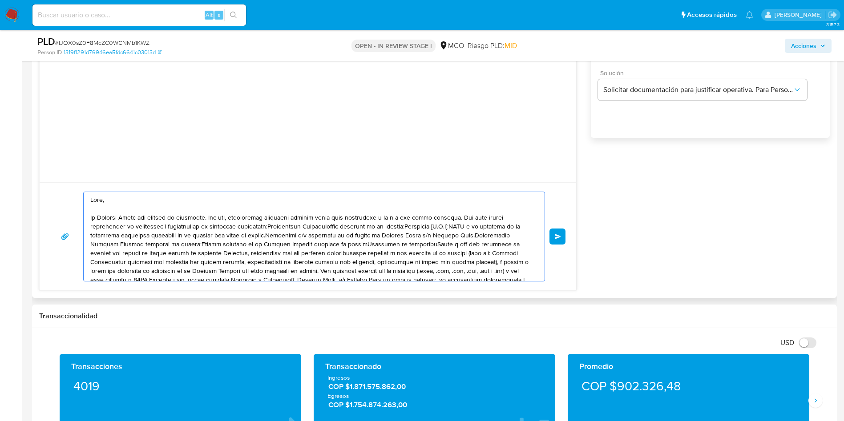
click at [445, 214] on textarea at bounding box center [311, 236] width 443 height 89
click at [456, 218] on textarea at bounding box center [311, 236] width 443 height 89
click at [269, 225] on textarea at bounding box center [311, 236] width 443 height 89
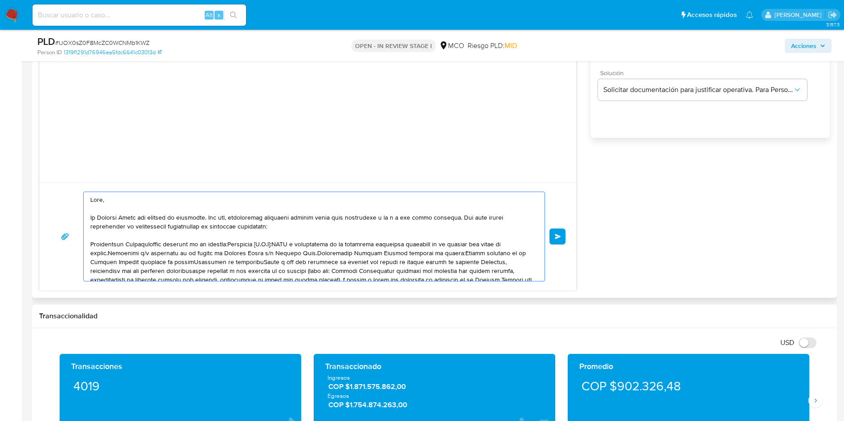
click at [150, 244] on textarea at bounding box center [311, 236] width 443 height 89
click at [148, 244] on textarea at bounding box center [311, 236] width 443 height 89
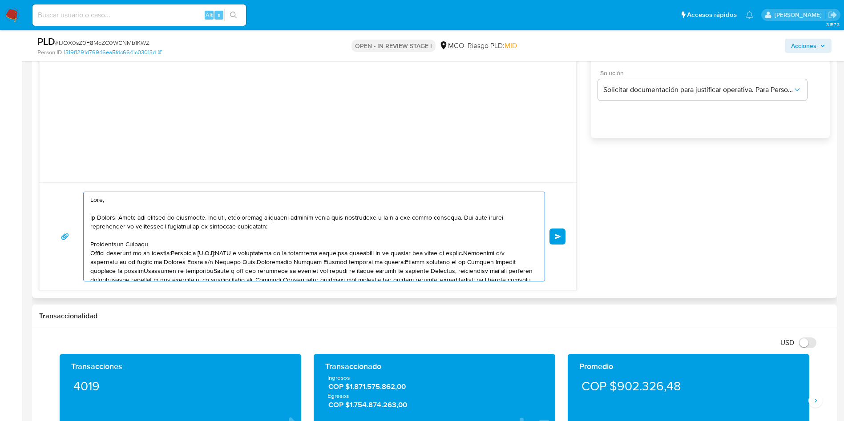
click at [182, 252] on textarea at bounding box center [311, 236] width 443 height 89
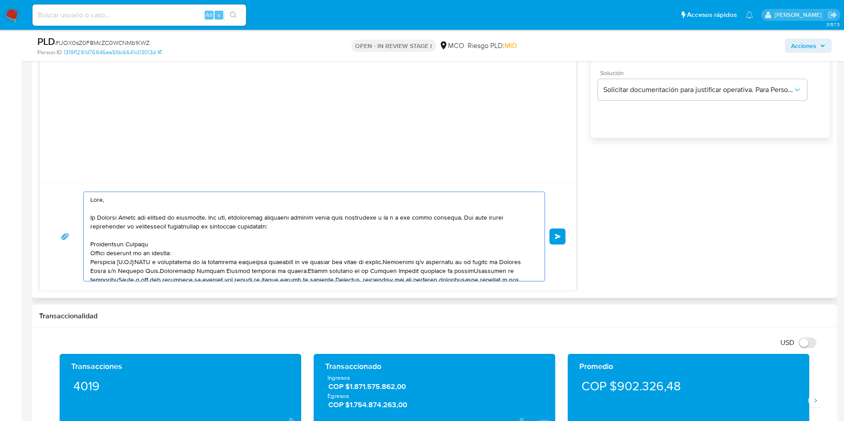
click at [141, 262] on textarea at bounding box center [311, 236] width 443 height 89
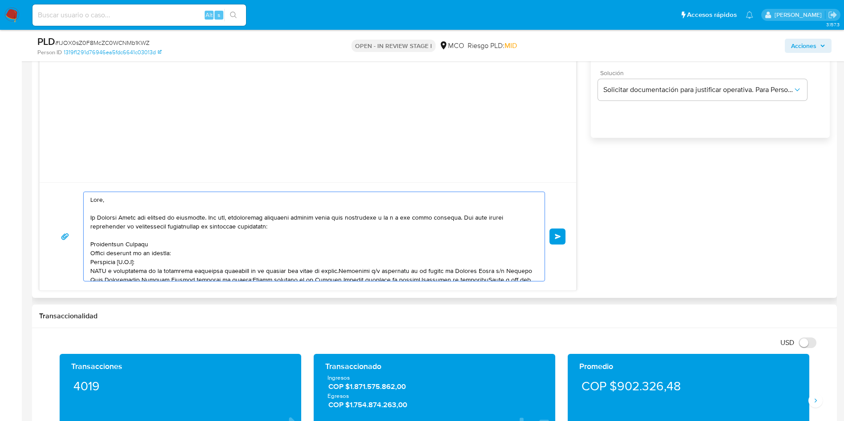
click at [335, 271] on textarea at bounding box center [311, 236] width 443 height 89
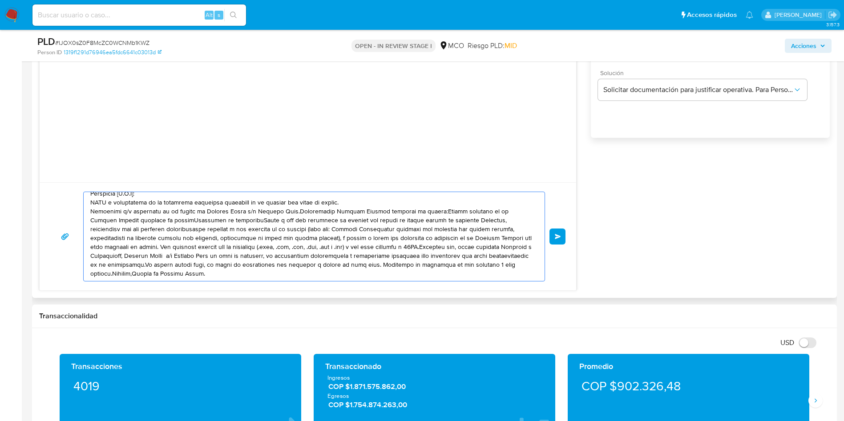
scroll to position [69, 0]
click at [290, 212] on textarea at bounding box center [311, 236] width 443 height 89
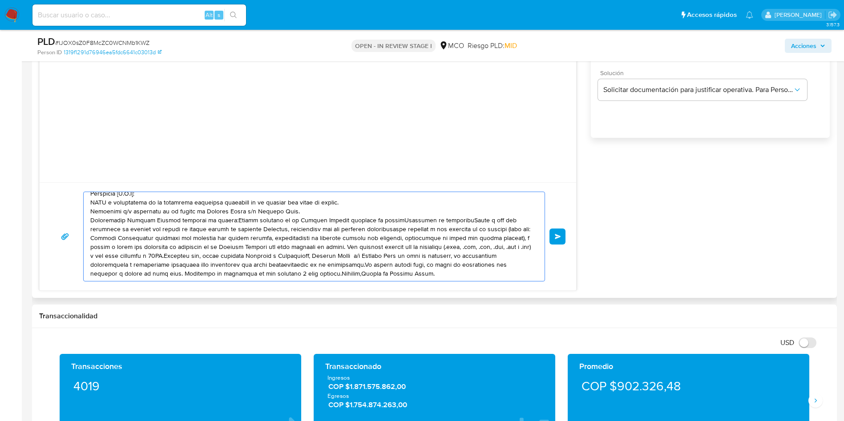
click at [225, 222] on textarea at bounding box center [311, 236] width 443 height 89
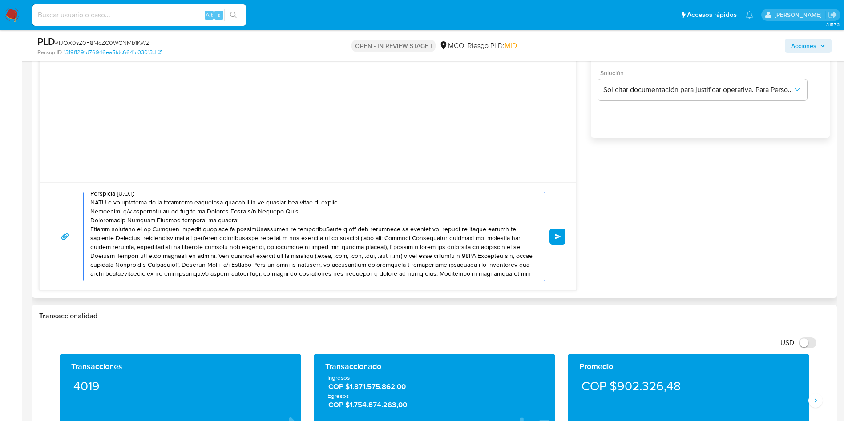
click at [255, 229] on textarea at bounding box center [311, 236] width 443 height 89
click at [159, 236] on textarea at bounding box center [311, 236] width 443 height 89
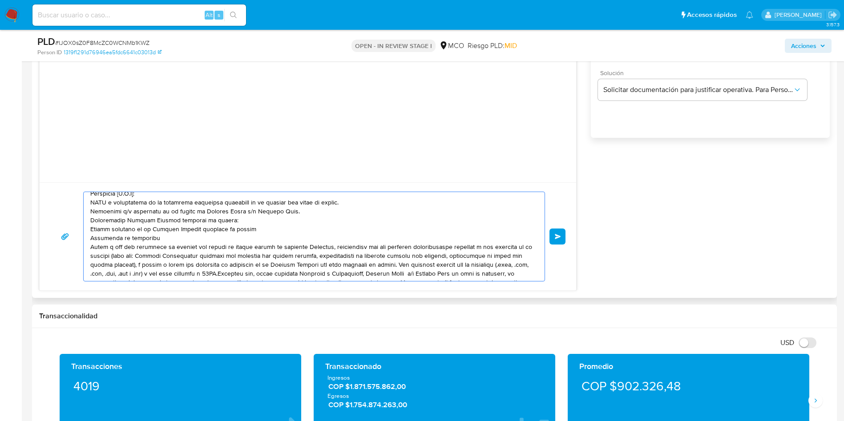
click at [315, 246] on textarea at bounding box center [311, 236] width 443 height 89
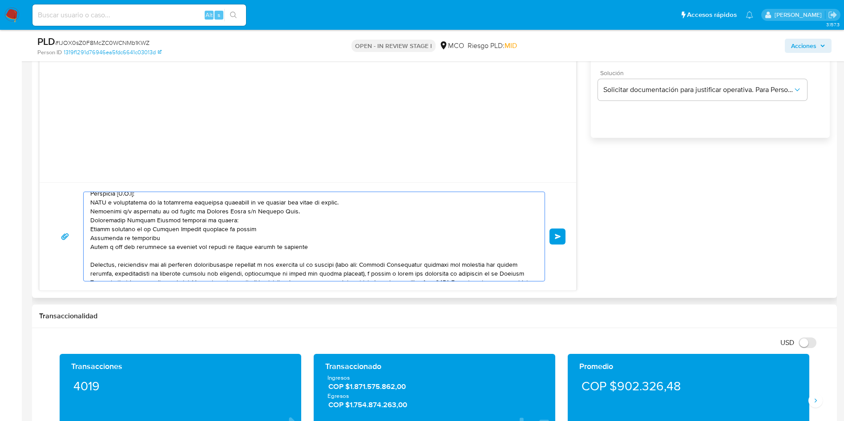
click at [90, 223] on textarea at bounding box center [311, 236] width 443 height 89
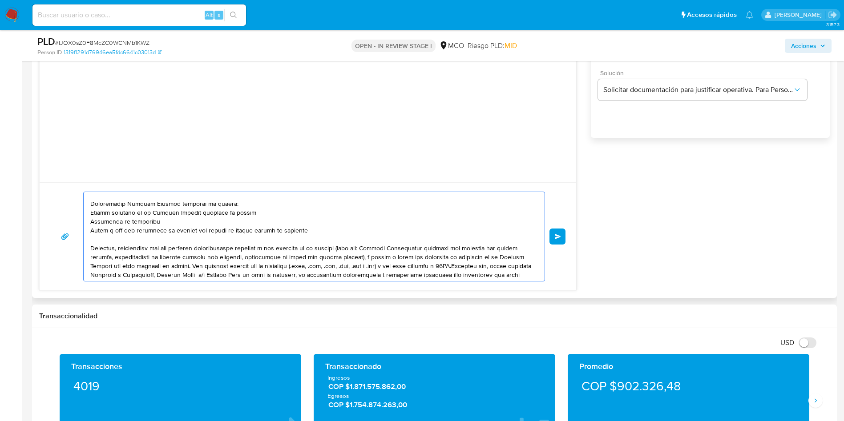
scroll to position [113, 0]
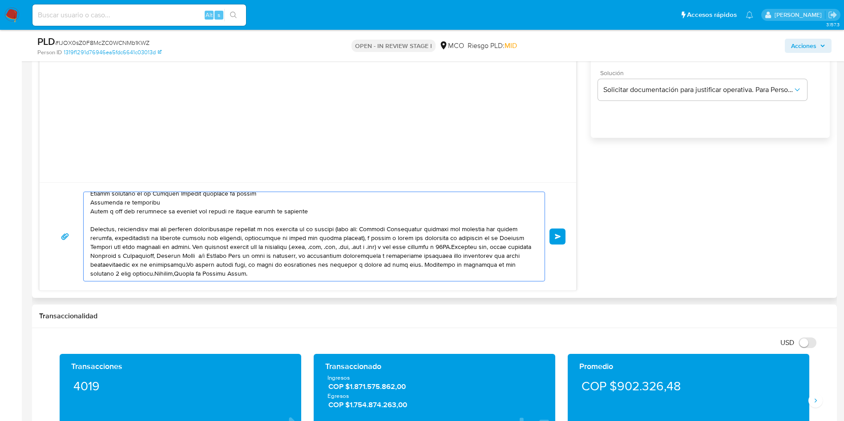
drag, startPoint x: 185, startPoint y: 231, endPoint x: 474, endPoint y: 230, distance: 288.7
click at [474, 230] on textarea at bounding box center [311, 236] width 443 height 89
click at [219, 246] on textarea at bounding box center [311, 236] width 443 height 89
click at [217, 246] on textarea at bounding box center [311, 236] width 443 height 89
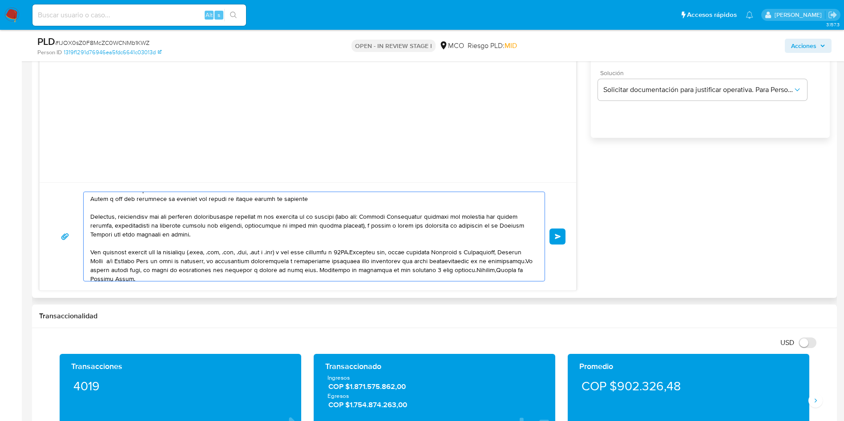
scroll to position [131, 0]
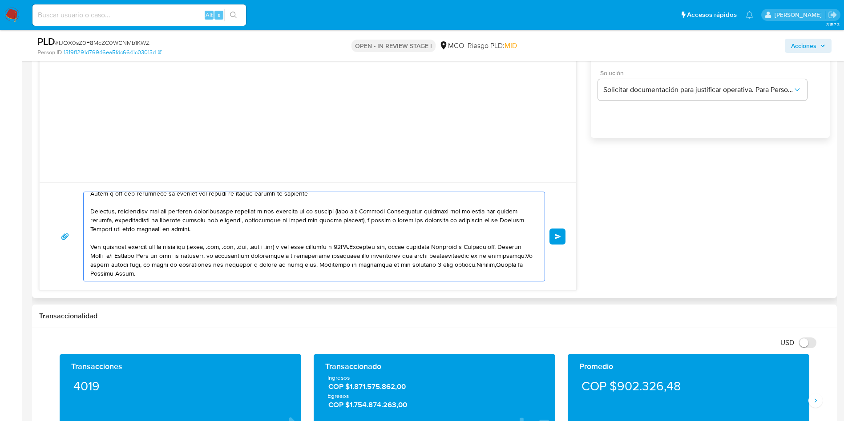
click at [121, 264] on textarea at bounding box center [311, 236] width 443 height 89
click at [124, 263] on textarea at bounding box center [311, 236] width 443 height 89
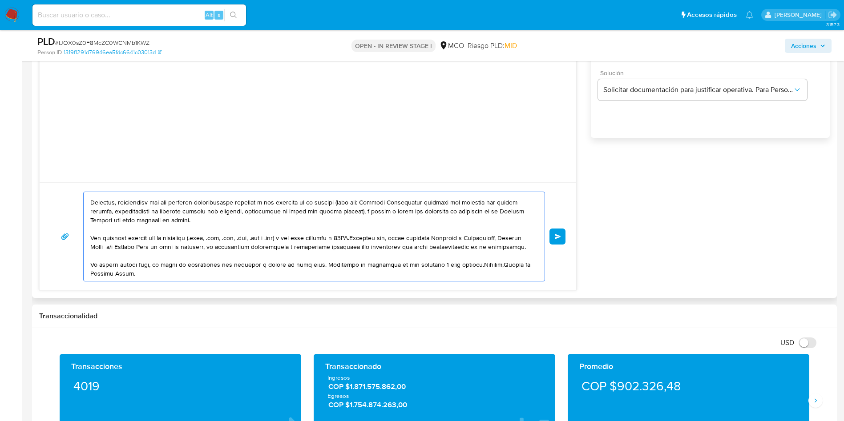
scroll to position [149, 0]
click at [472, 264] on textarea at bounding box center [311, 236] width 443 height 89
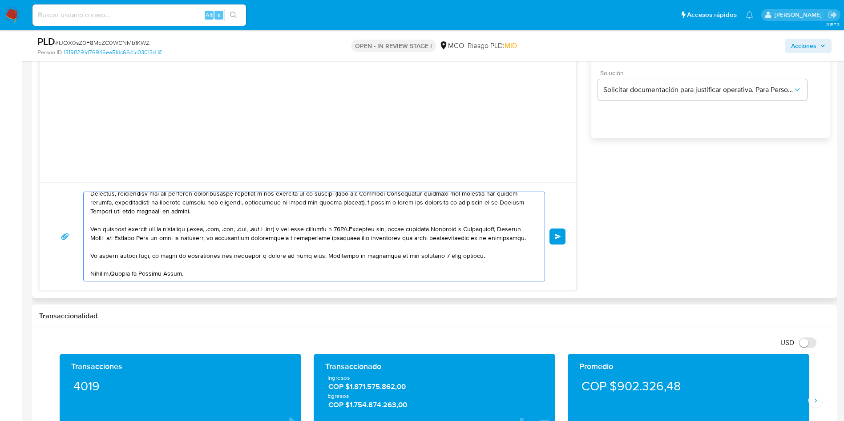
scroll to position [154, 0]
click at [114, 275] on textarea at bounding box center [311, 236] width 443 height 89
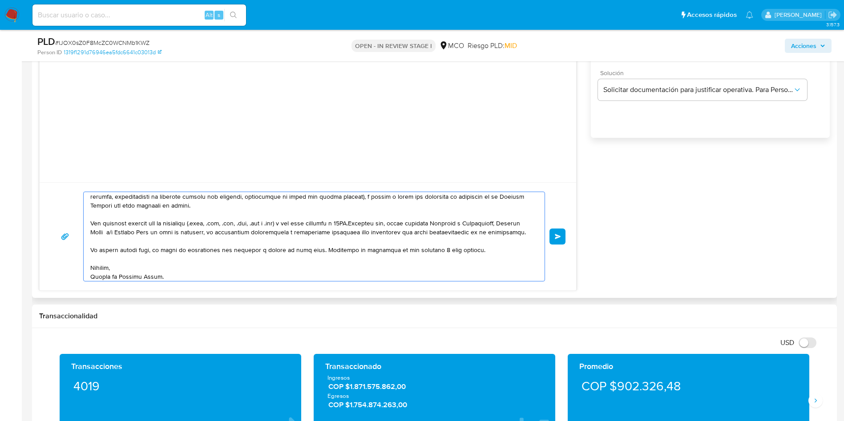
scroll to position [163, 0]
click at [220, 276] on textarea at bounding box center [311, 236] width 443 height 89
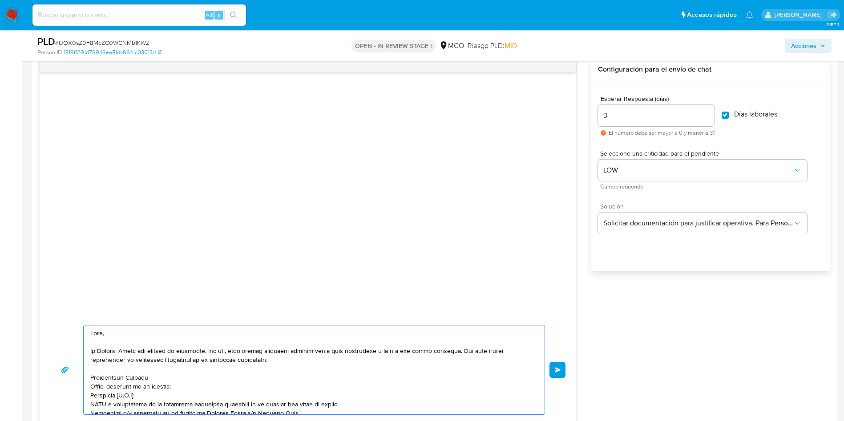
scroll to position [534, 0]
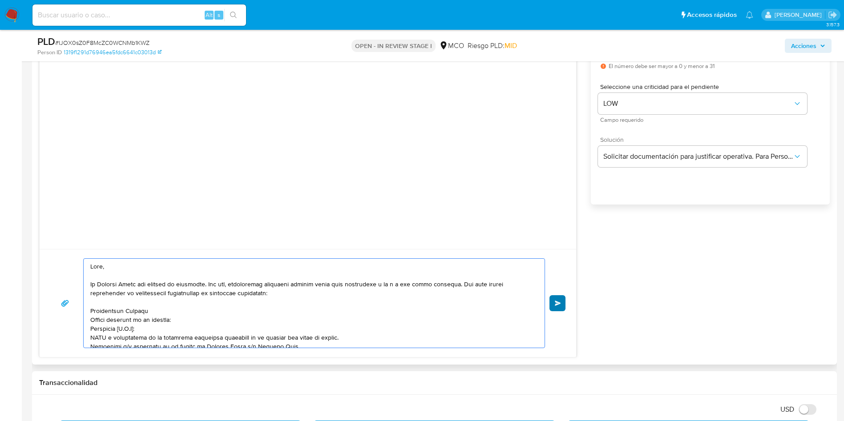
type textarea "Hola, En Mercado Libre nos importa tu seguridad. Por eso, necesitamos verificar…"
click at [561, 302] on span "Enviar" at bounding box center [558, 303] width 6 height 5
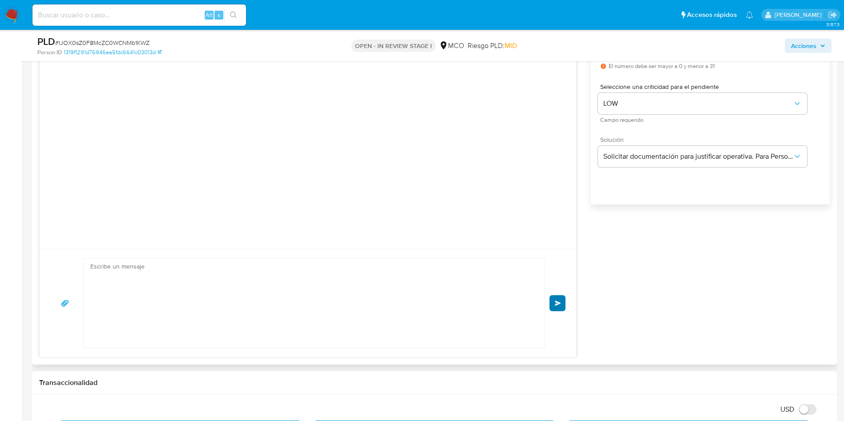
scroll to position [123, 0]
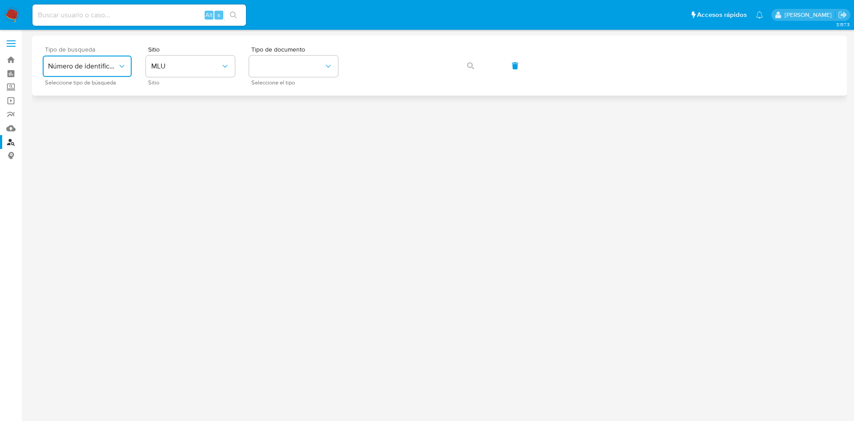
drag, startPoint x: 84, startPoint y: 69, endPoint x: 88, endPoint y: 73, distance: 5.4
click at [85, 69] on span "Número de identificación" at bounding box center [82, 66] width 69 height 9
click at [105, 89] on span "Número de identificación" at bounding box center [84, 95] width 73 height 18
click at [176, 69] on button "site_id" at bounding box center [190, 66] width 89 height 21
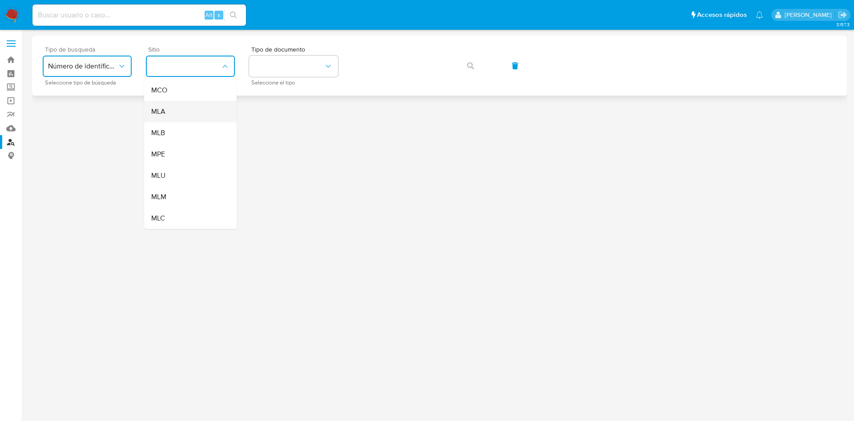
click at [187, 105] on div "MLA" at bounding box center [187, 111] width 73 height 21
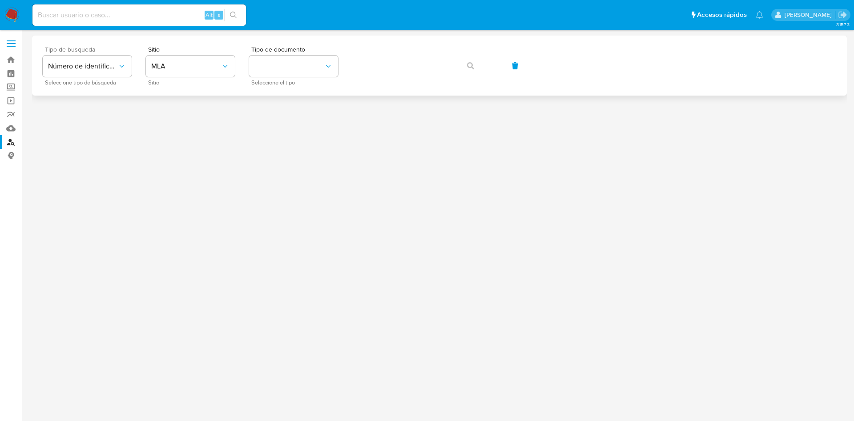
drag, startPoint x: 187, startPoint y: 105, endPoint x: 194, endPoint y: 86, distance: 20.4
click at [194, 93] on div at bounding box center [439, 226] width 815 height 380
click at [183, 59] on button "MLA" at bounding box center [190, 66] width 89 height 21
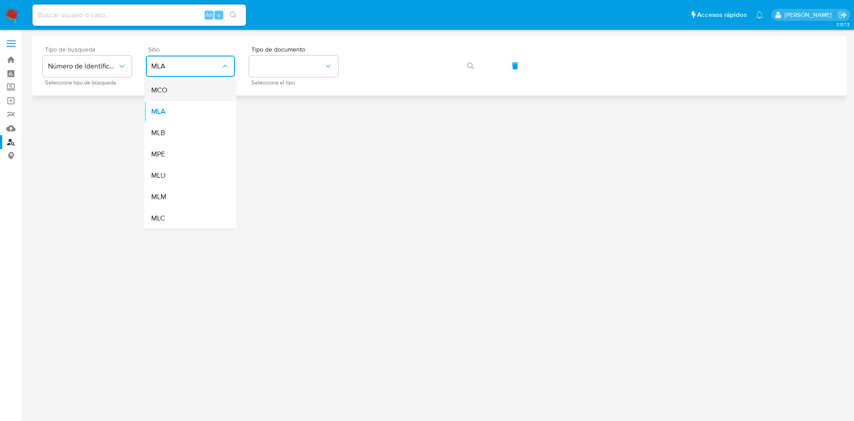
click at [190, 97] on div "MCO" at bounding box center [187, 90] width 73 height 21
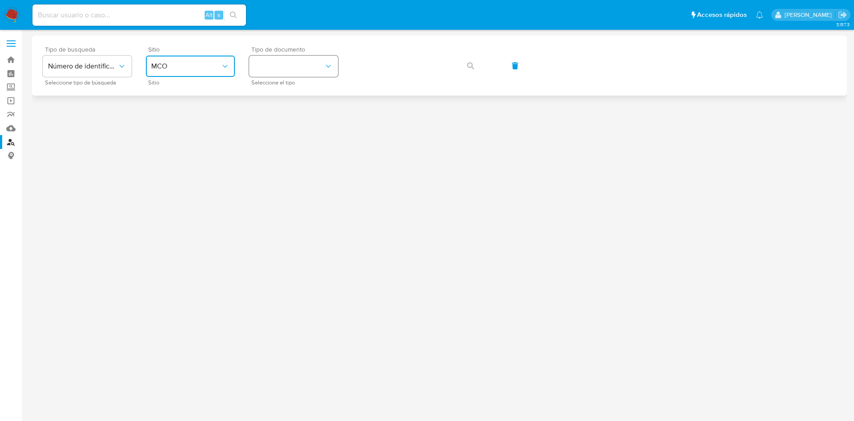
click at [298, 69] on button "identificationType" at bounding box center [293, 66] width 89 height 21
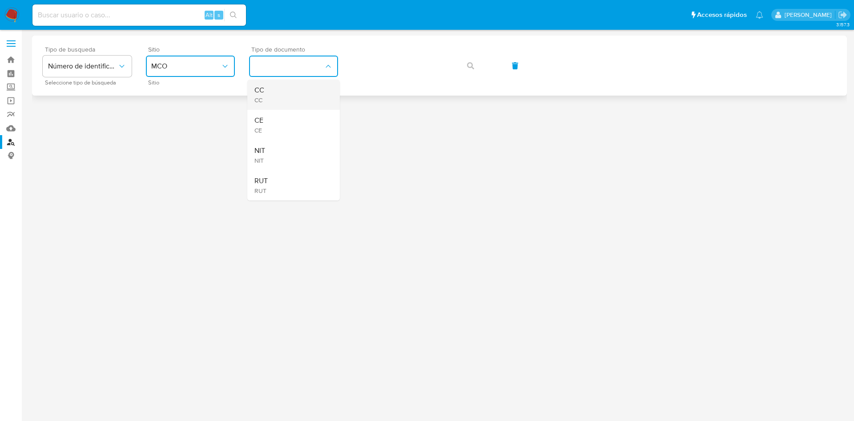
click at [298, 89] on div "CC CC" at bounding box center [290, 95] width 73 height 30
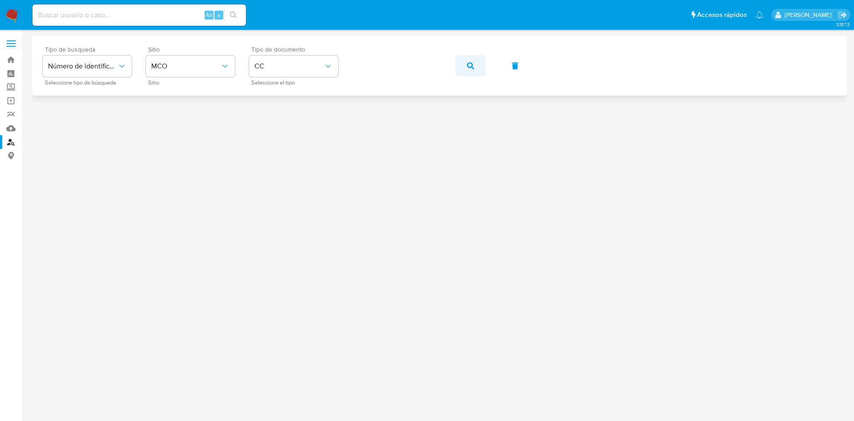
click at [471, 66] on icon "button" at bounding box center [470, 65] width 7 height 7
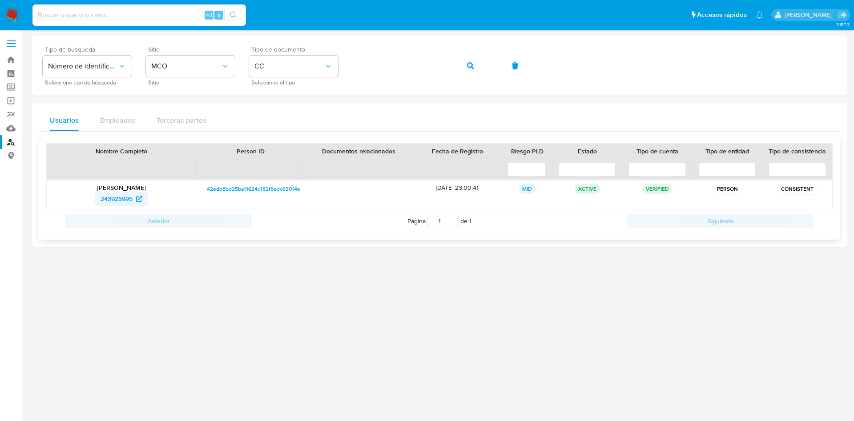
click at [117, 198] on span "243925995" at bounding box center [117, 199] width 32 height 14
click at [476, 67] on button "button" at bounding box center [471, 65] width 30 height 21
click at [122, 200] on span "348578919" at bounding box center [116, 199] width 30 height 14
click at [487, 68] on div "Tipo de busqueda Número de identificación Seleccione tipo de búsqueda Sitio MCO…" at bounding box center [440, 65] width 794 height 39
click at [476, 66] on button "button" at bounding box center [471, 65] width 30 height 21
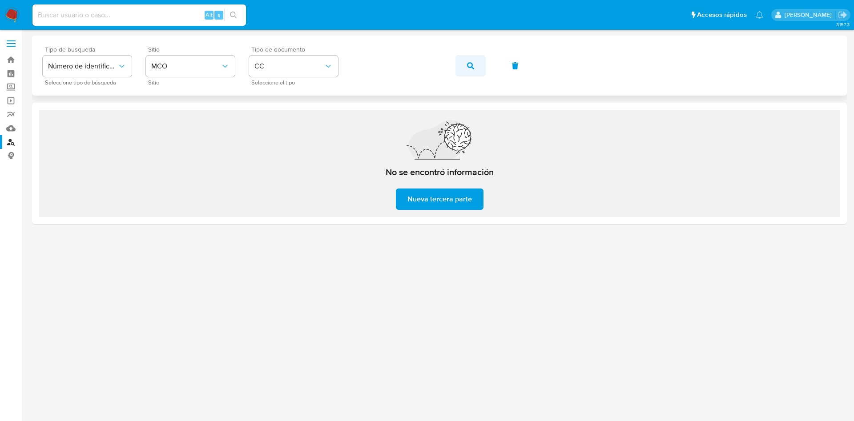
click at [468, 63] on icon "button" at bounding box center [470, 65] width 7 height 7
click at [484, 66] on button "button" at bounding box center [471, 65] width 30 height 21
click at [476, 69] on button "button" at bounding box center [471, 65] width 30 height 21
click at [471, 64] on icon "button" at bounding box center [470, 65] width 7 height 7
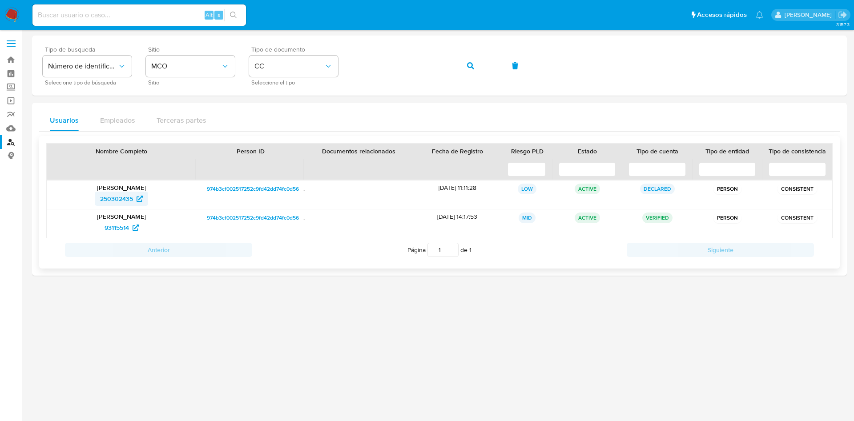
drag, startPoint x: 90, startPoint y: 201, endPoint x: 133, endPoint y: 203, distance: 43.2
click at [133, 203] on div "250302435" at bounding box center [121, 199] width 137 height 14
click at [114, 199] on span "250302435" at bounding box center [116, 199] width 33 height 14
click at [122, 227] on span "93115514" at bounding box center [117, 228] width 24 height 14
click at [483, 69] on button "button" at bounding box center [471, 65] width 30 height 21
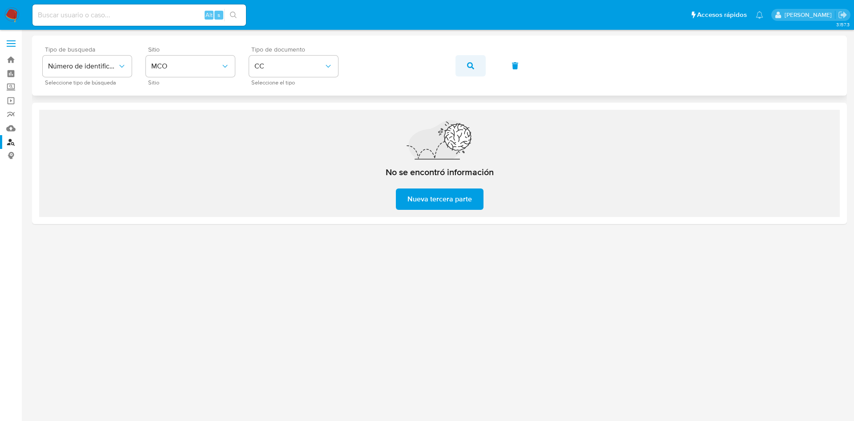
click at [456, 61] on button "button" at bounding box center [471, 65] width 30 height 21
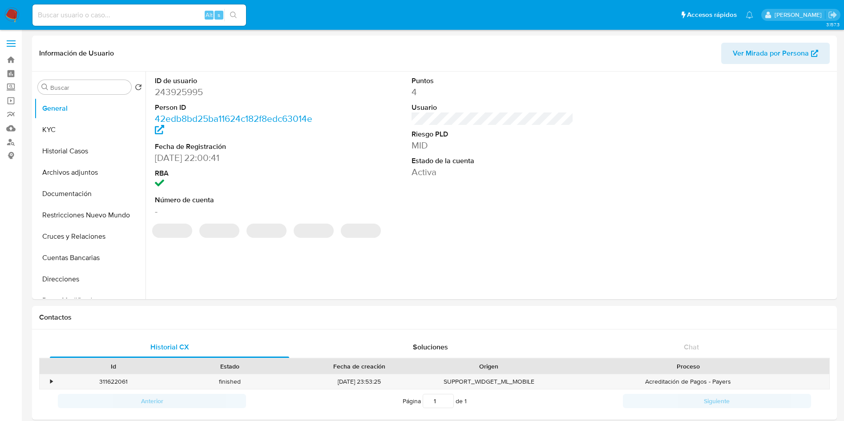
select select "10"
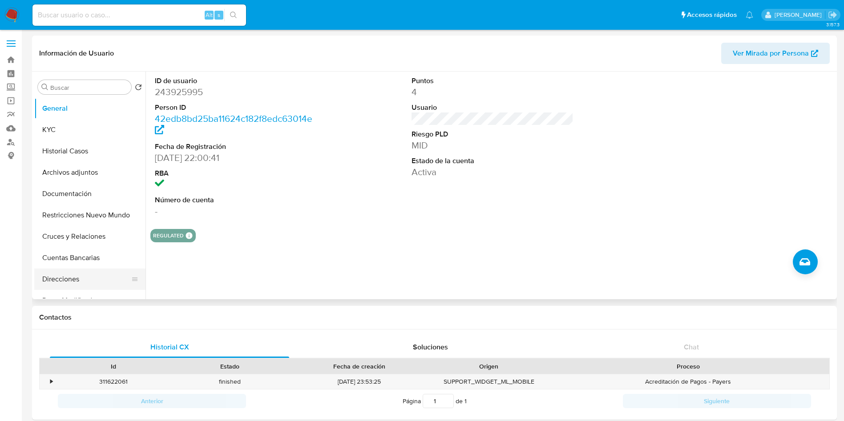
click at [67, 277] on button "Direcciones" at bounding box center [86, 279] width 104 height 21
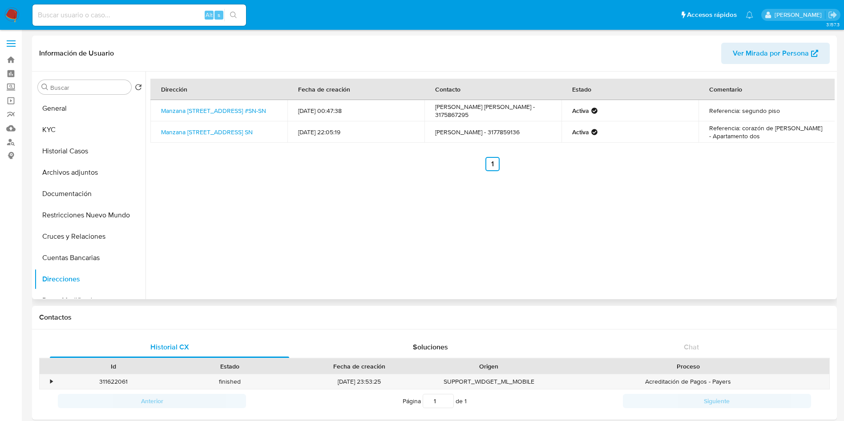
drag, startPoint x: 160, startPoint y: 105, endPoint x: 249, endPoint y: 118, distance: 89.8
click at [249, 118] on td "Manzana 35 Casa 9 #sn-sn, Pasto, Nariño, 520006, Colombia #SN-SN" at bounding box center [218, 110] width 137 height 21
copy link "Manzana 35 Casa 9 #sn-sn, Pasto, Nariño, 520006, Colombia #SN-SN"
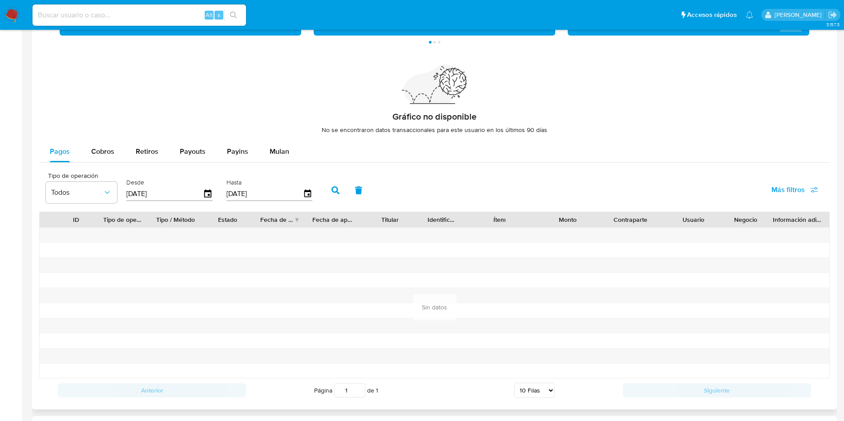
scroll to position [659, 0]
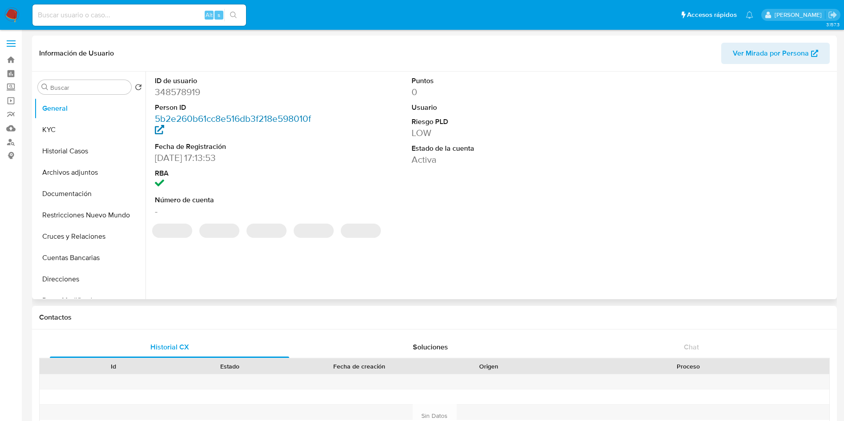
select select "10"
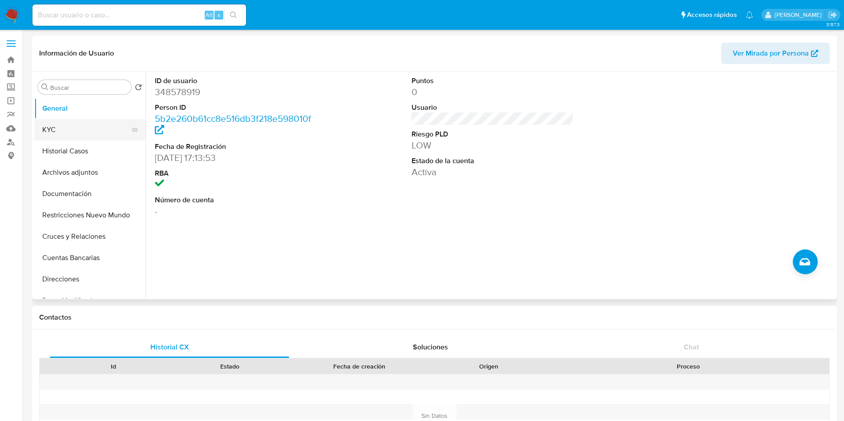
click at [85, 122] on button "KYC" at bounding box center [86, 129] width 104 height 21
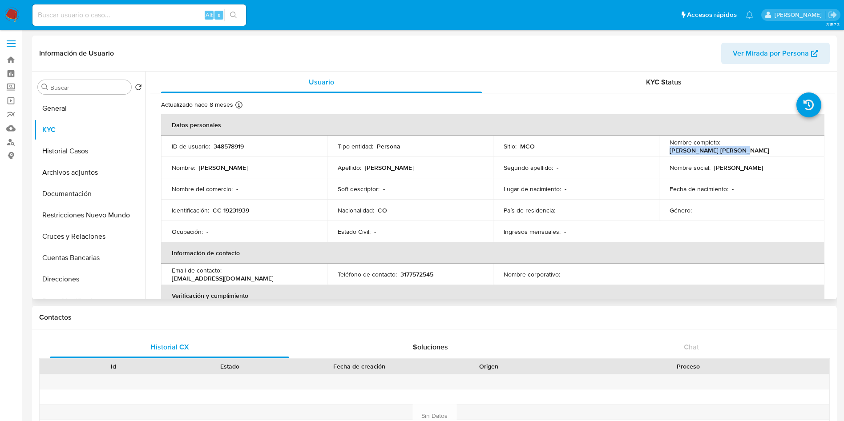
drag, startPoint x: 786, startPoint y: 148, endPoint x: 721, endPoint y: 145, distance: 65.4
click at [721, 145] on div "Nombre completo : Javier Zorrillo Arango" at bounding box center [742, 146] width 145 height 16
click at [81, 277] on button "Direcciones" at bounding box center [86, 279] width 104 height 21
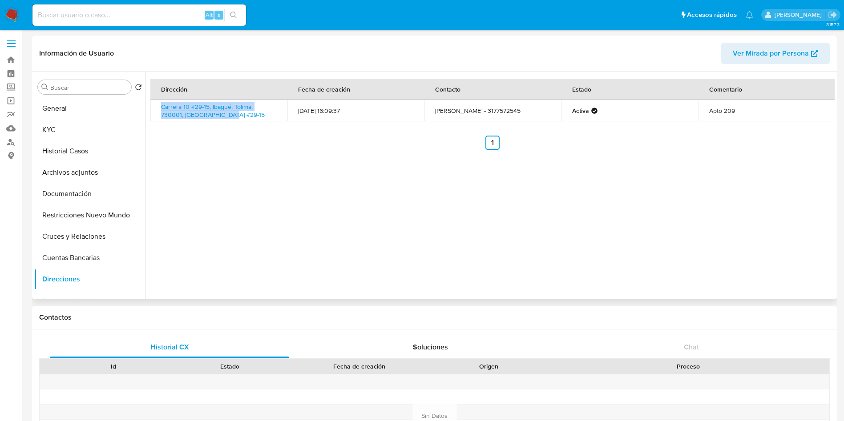
drag, startPoint x: 159, startPoint y: 105, endPoint x: 242, endPoint y: 115, distance: 83.8
click at [242, 115] on td "Carrera 10 #29-15, Ibagué, Tolima, 730001, Colombia #29-15" at bounding box center [218, 110] width 137 height 21
copy link "Carrera 10 #29-15, Ibagué, Tolima, 730001, Colombia #29-15"
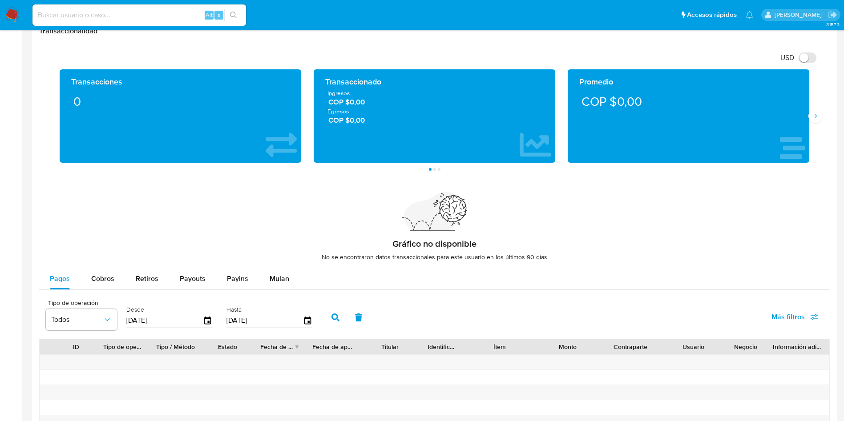
scroll to position [719, 0]
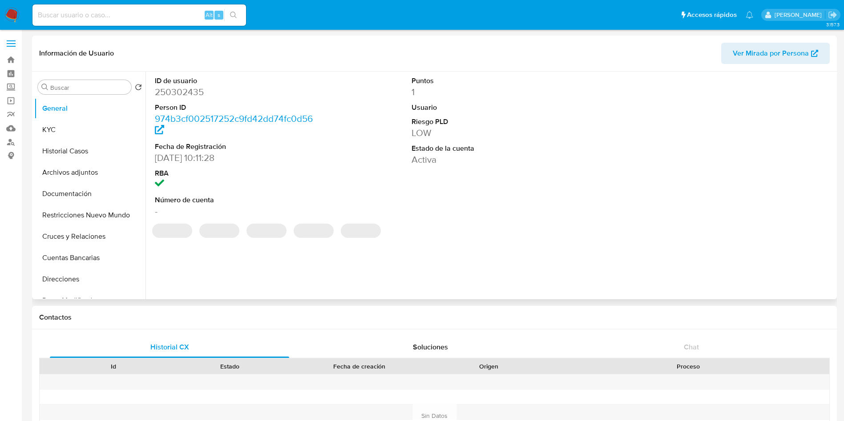
select select "10"
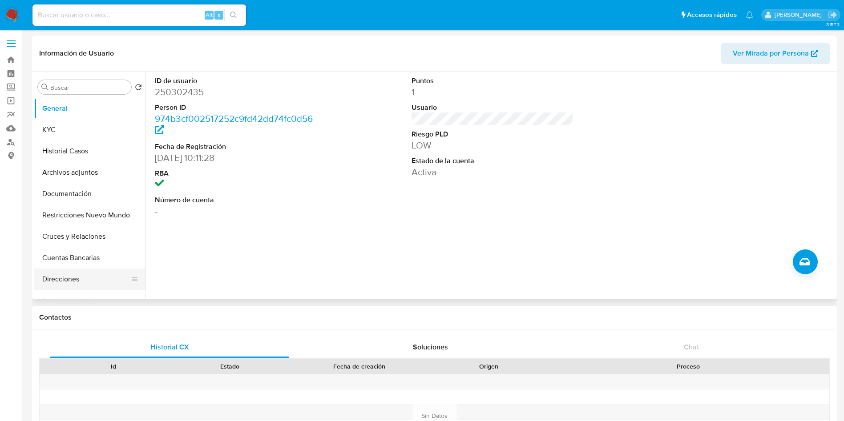
click at [57, 275] on button "Direcciones" at bounding box center [86, 279] width 104 height 21
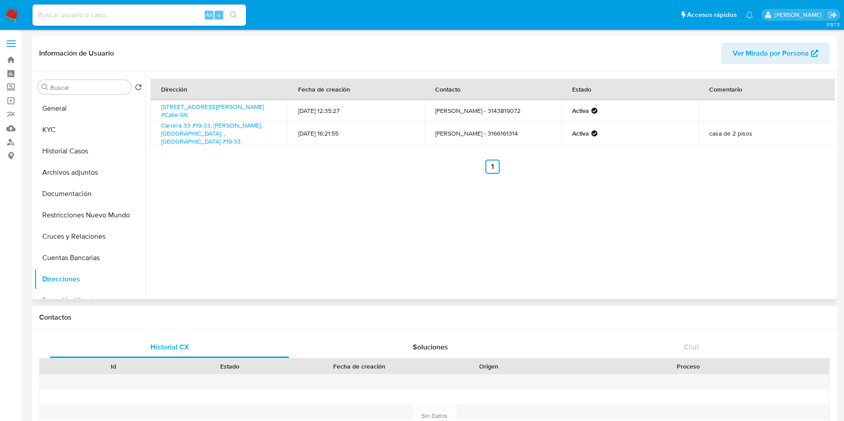
drag, startPoint x: 157, startPoint y: 106, endPoint x: 242, endPoint y: 115, distance: 85.0
click at [242, 115] on td "[STREET_ADDRESS][PERSON_NAME] #Calle-SN" at bounding box center [218, 110] width 137 height 21
copy link "[STREET_ADDRESS][PERSON_NAME] #Calle-SN"
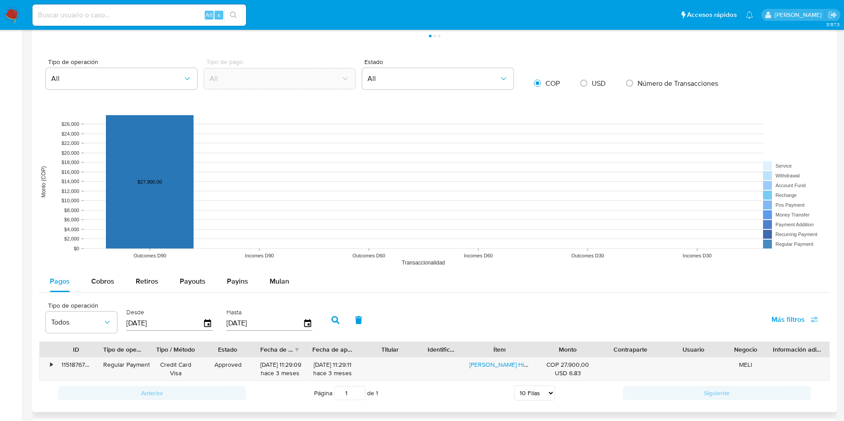
scroll to position [667, 0]
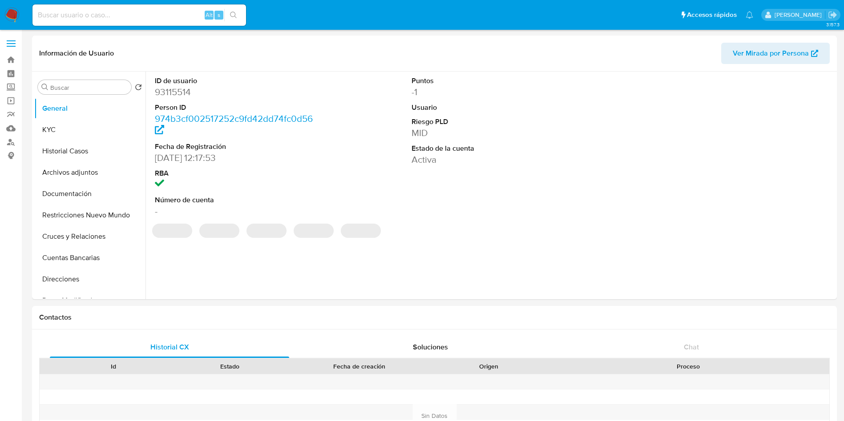
select select "10"
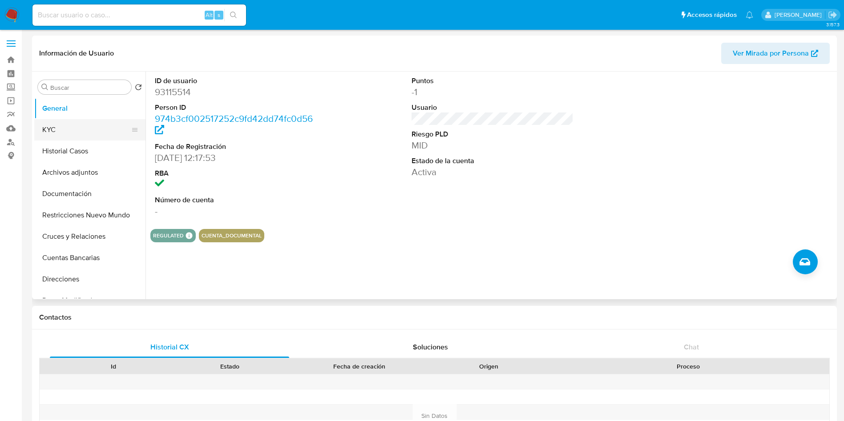
drag, startPoint x: 38, startPoint y: 127, endPoint x: 45, endPoint y: 127, distance: 7.1
click at [38, 127] on button "KYC" at bounding box center [86, 129] width 104 height 21
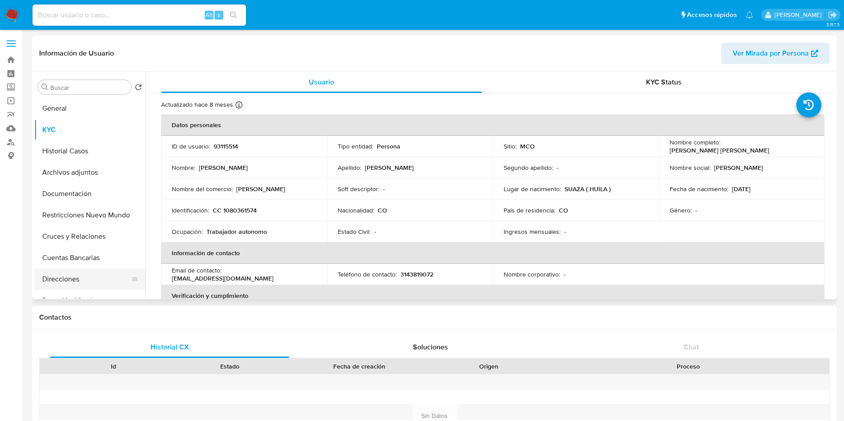
click at [71, 282] on button "Direcciones" at bounding box center [86, 279] width 104 height 21
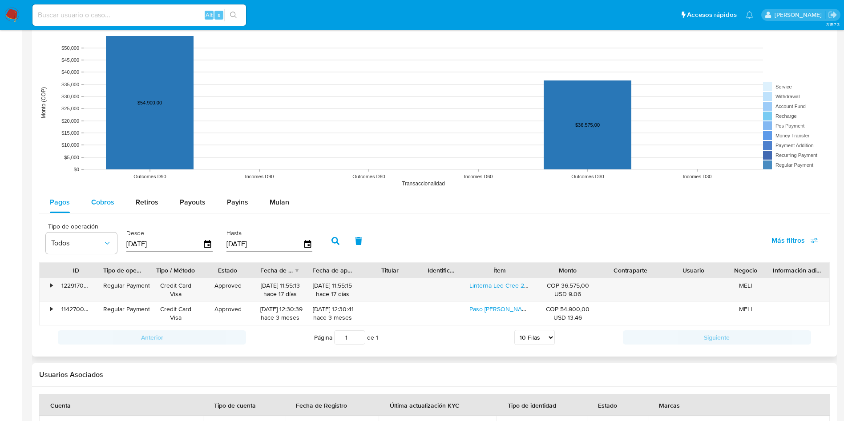
scroll to position [667, 0]
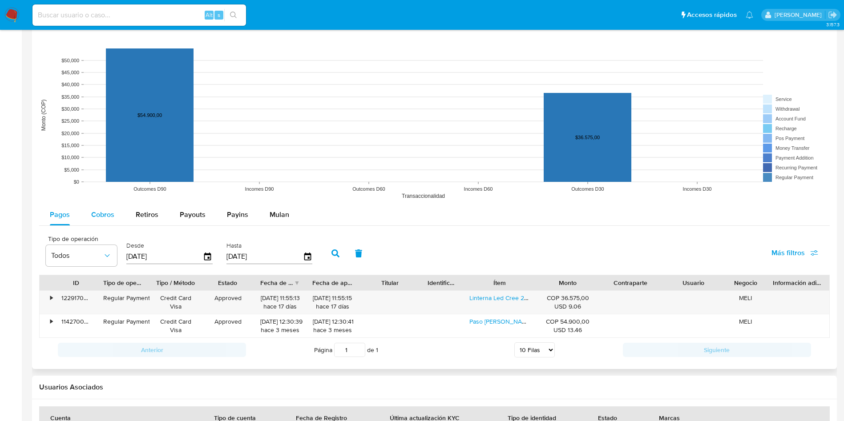
click at [100, 208] on div "Cobros" at bounding box center [102, 214] width 23 height 21
select select "10"
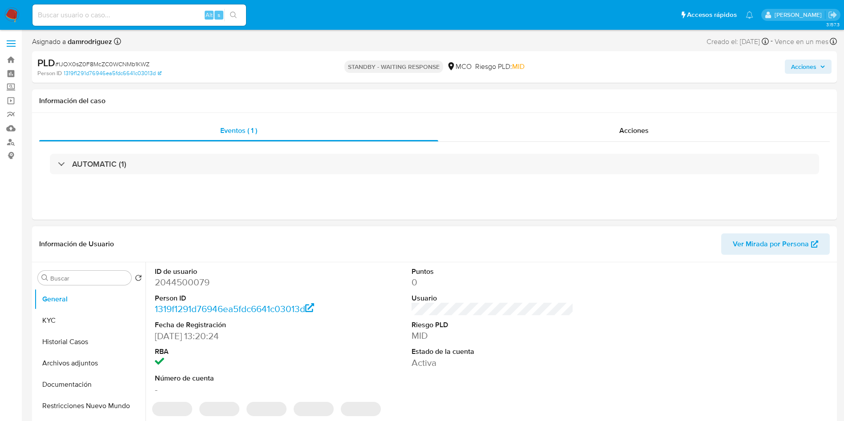
select select "10"
